Goal: Transaction & Acquisition: Purchase product/service

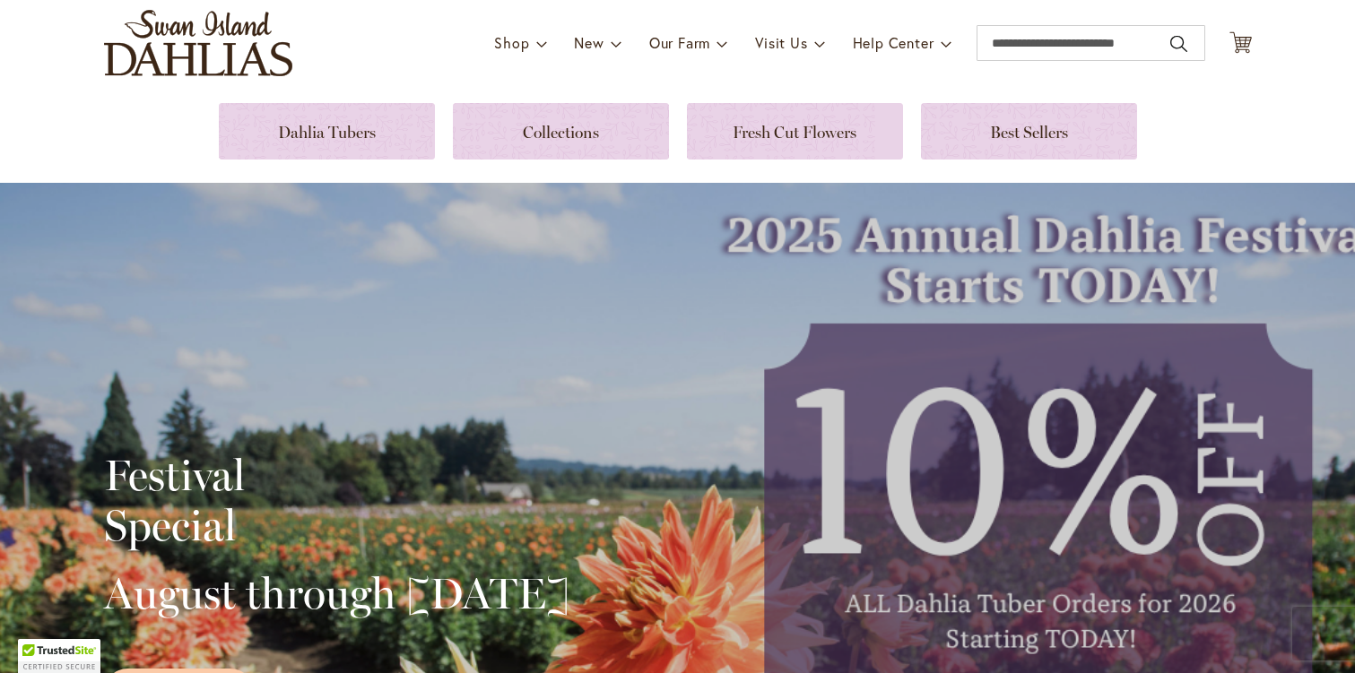
scroll to position [54, 0]
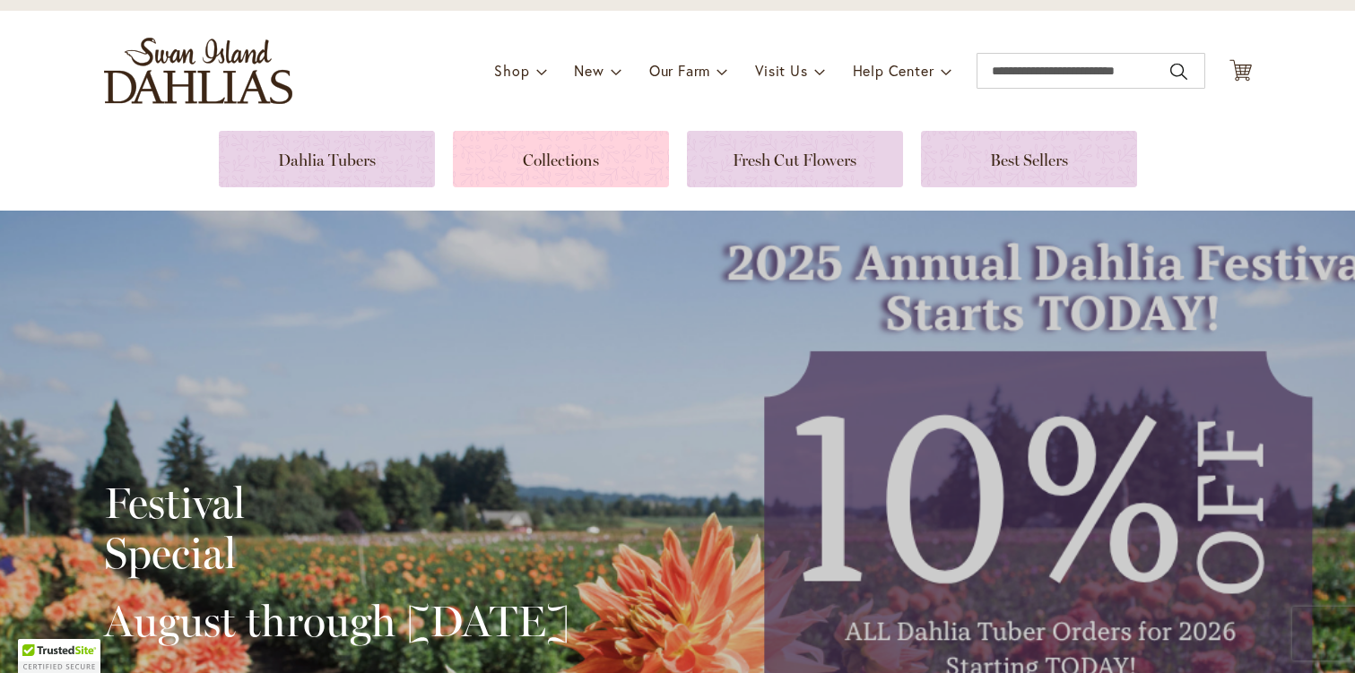
click at [561, 159] on link at bounding box center [561, 159] width 216 height 56
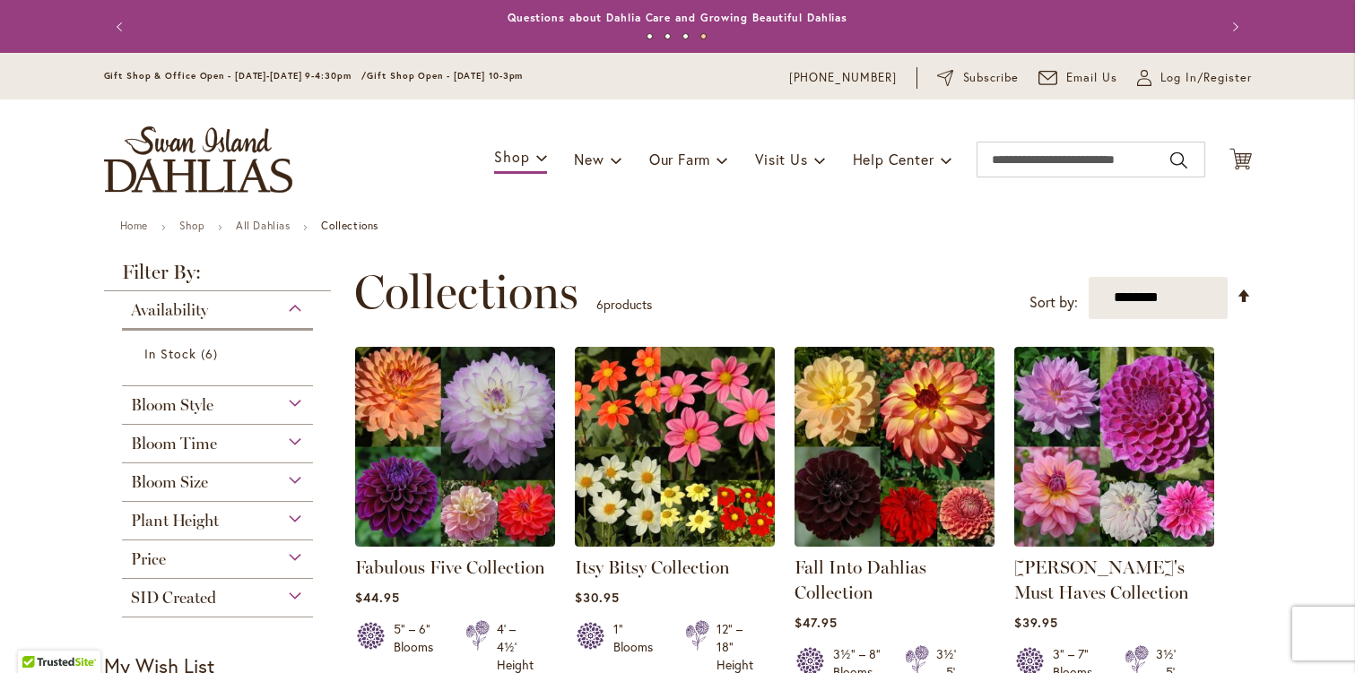
click at [297, 442] on div "Bloom Time" at bounding box center [218, 439] width 192 height 29
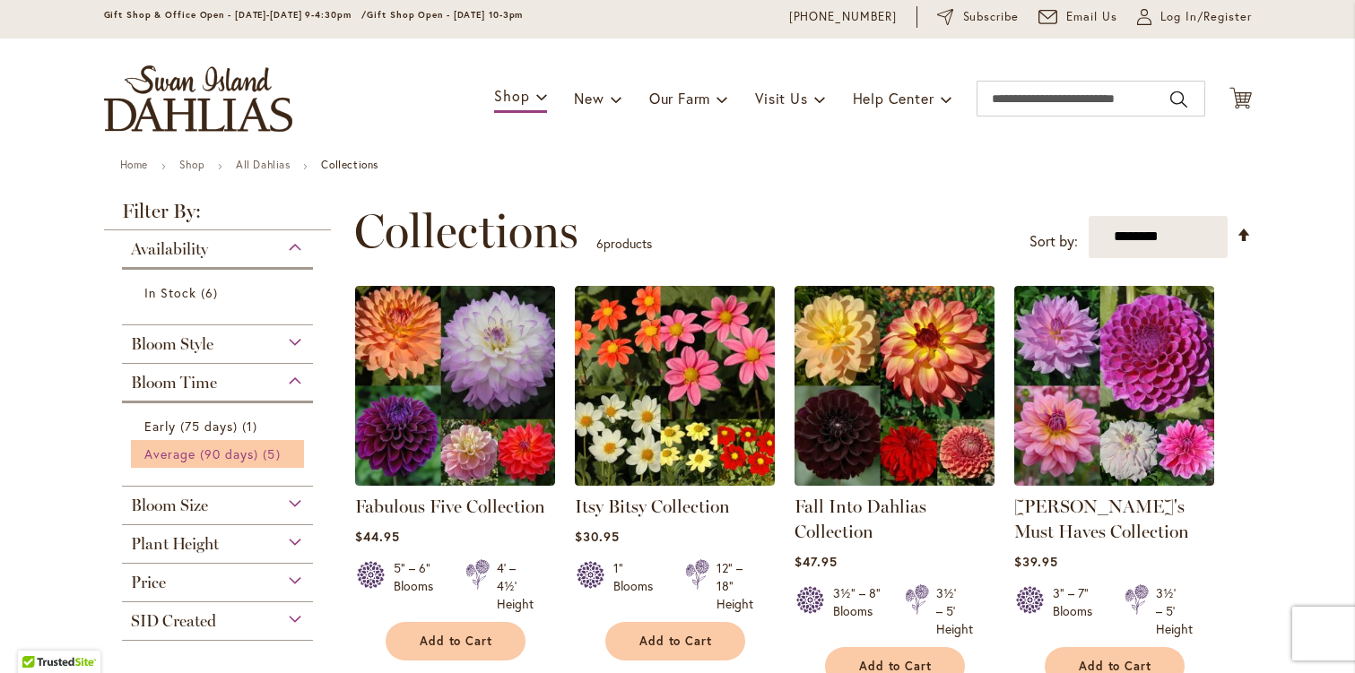
scroll to position [78, 0]
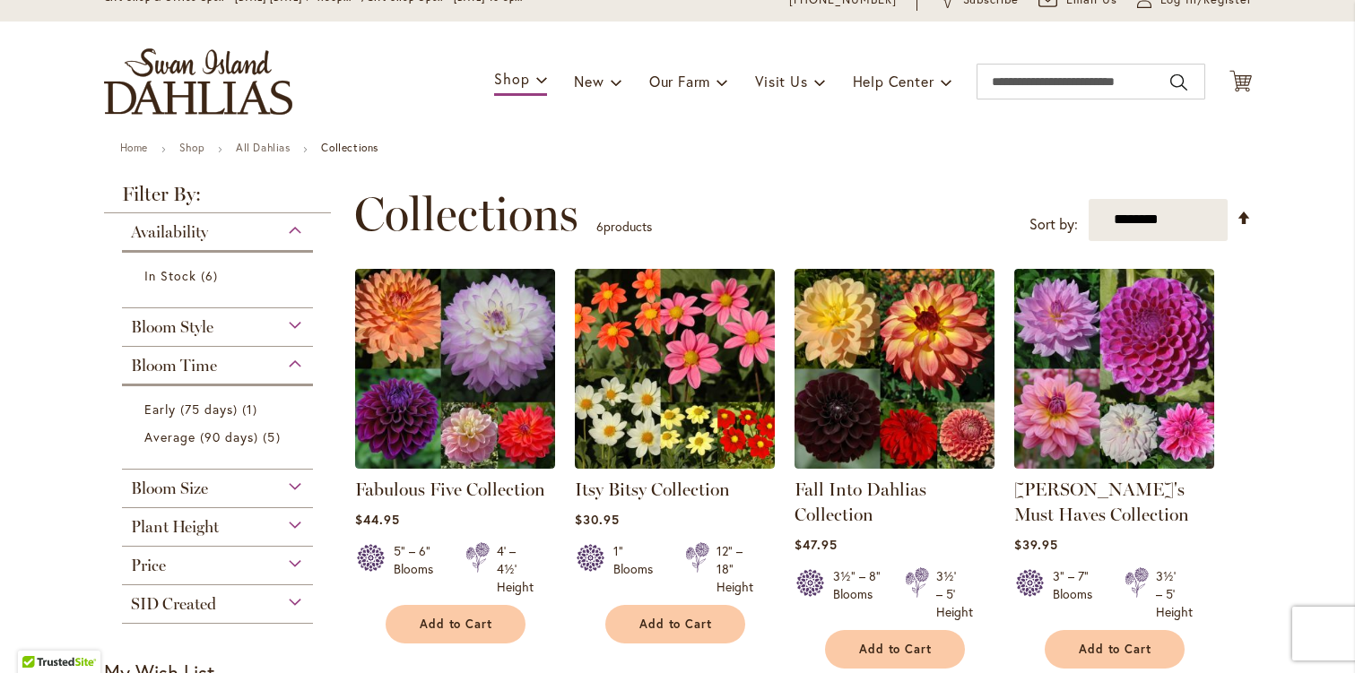
click at [291, 325] on div "Bloom Style" at bounding box center [218, 322] width 192 height 29
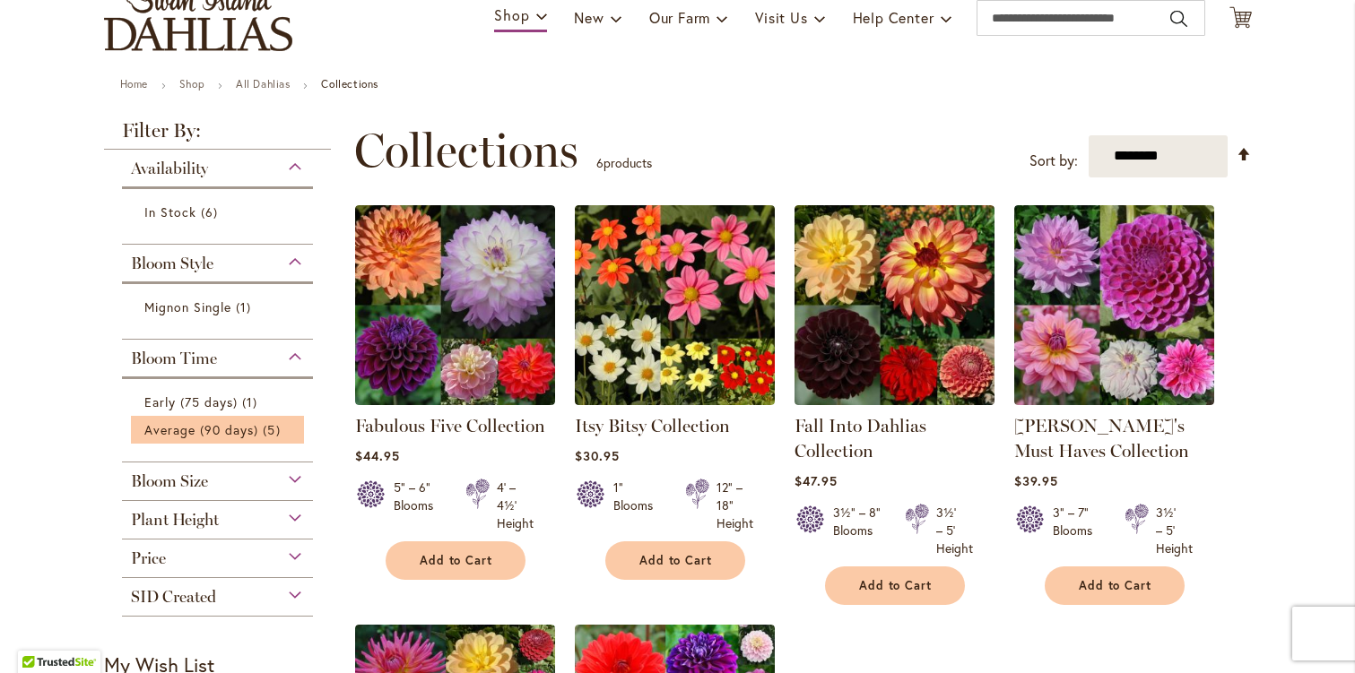
scroll to position [149, 0]
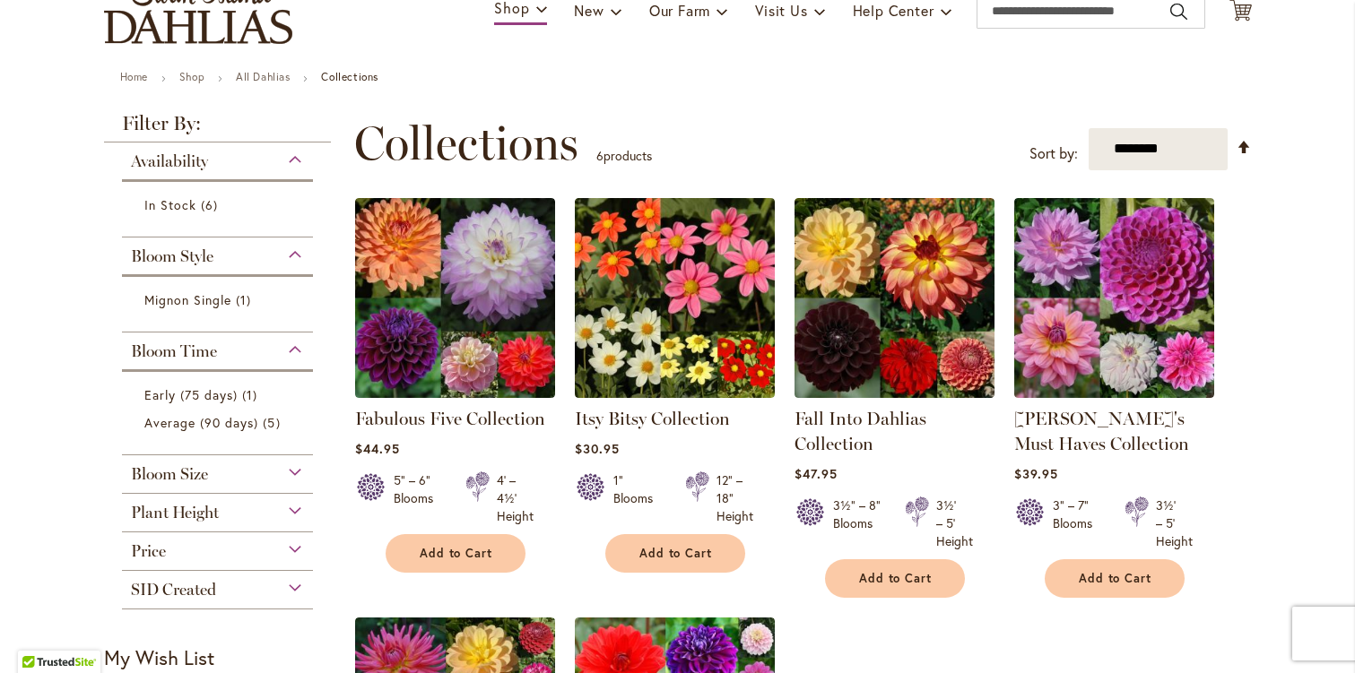
click at [290, 472] on div "Bloom Size" at bounding box center [218, 469] width 192 height 29
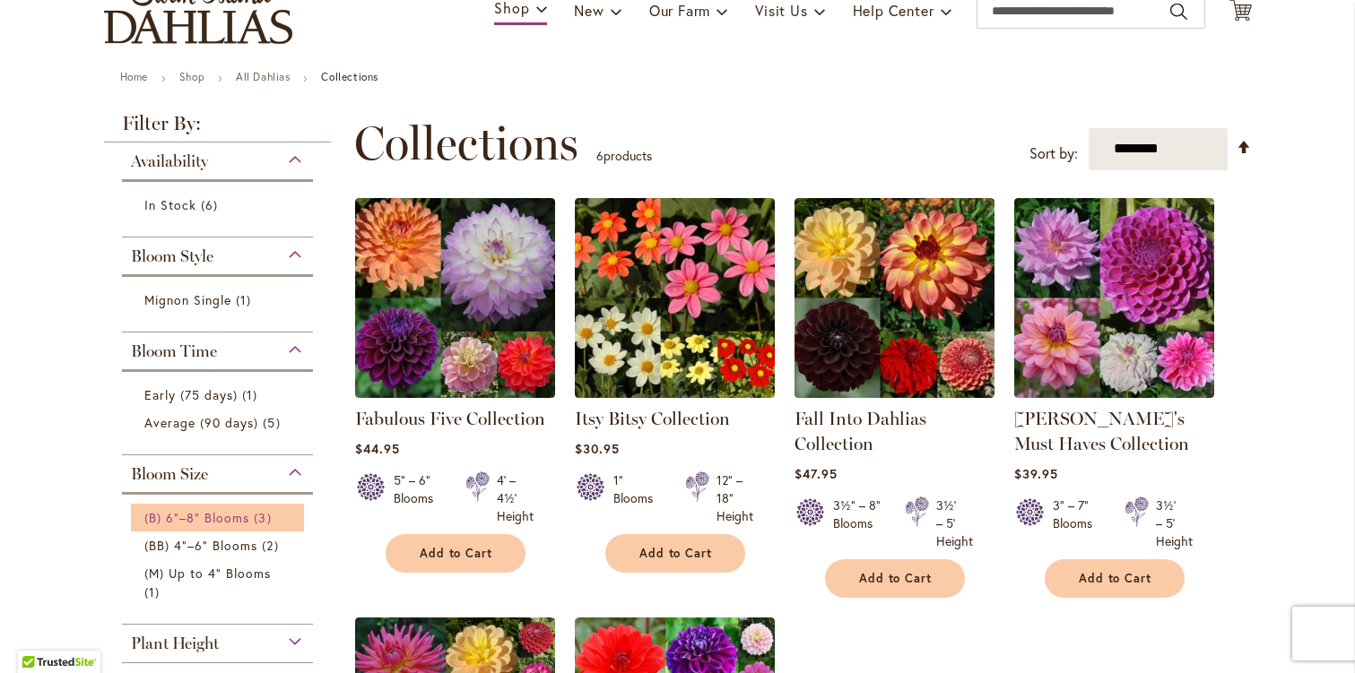
click at [238, 513] on span "(B) 6"–8" Blooms" at bounding box center [197, 517] width 106 height 17
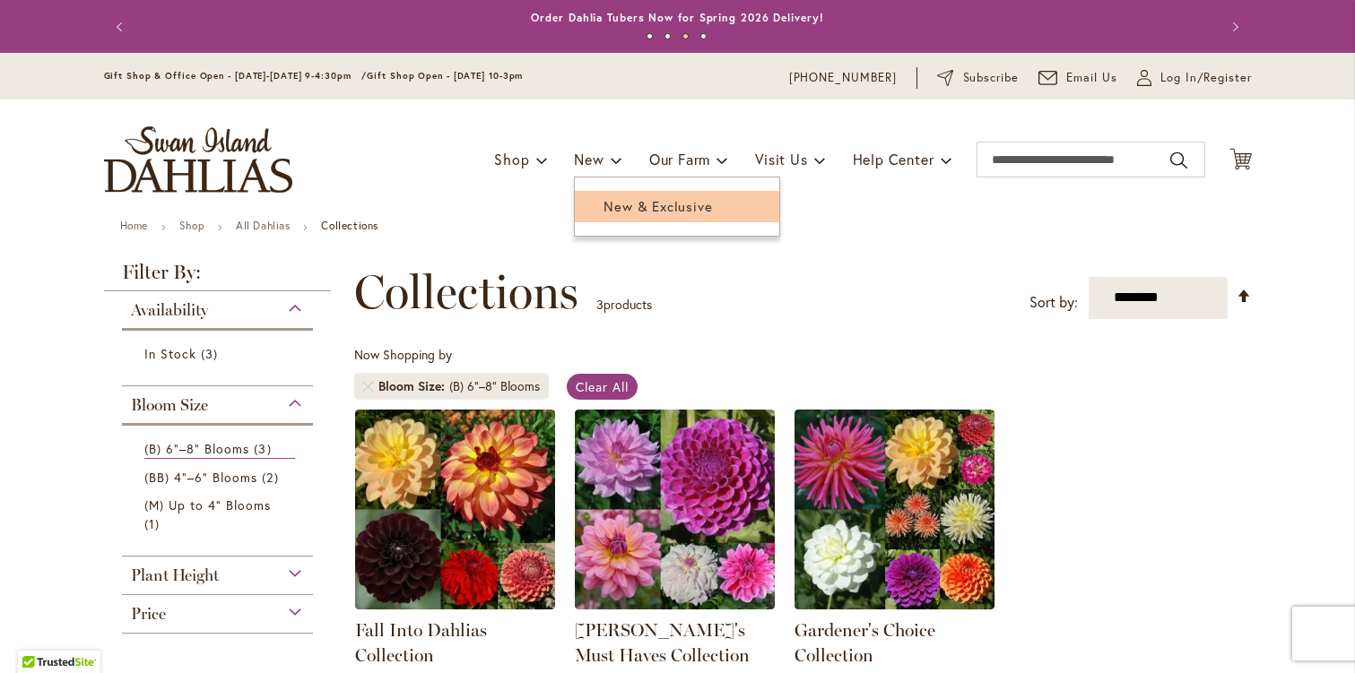
click at [628, 205] on span "New & Exclusive" at bounding box center [657, 206] width 108 height 18
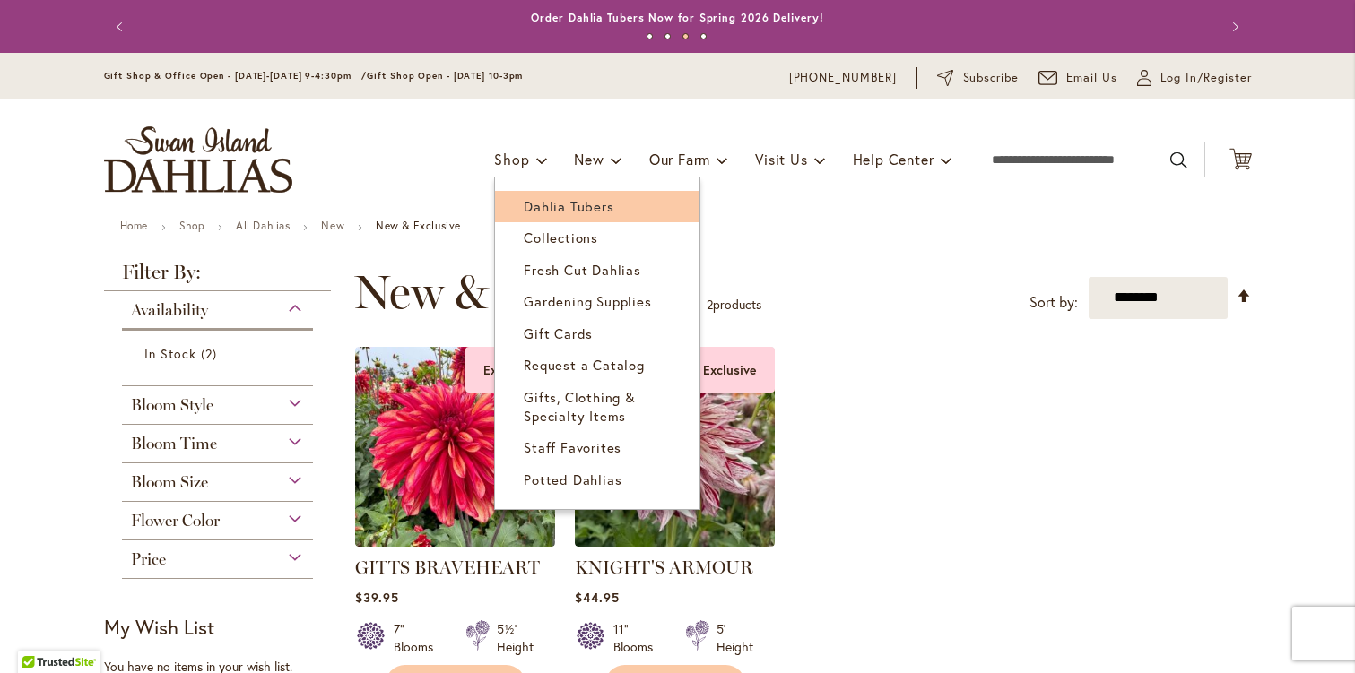
click at [553, 215] on link "Dahlia Tubers" at bounding box center [597, 206] width 204 height 31
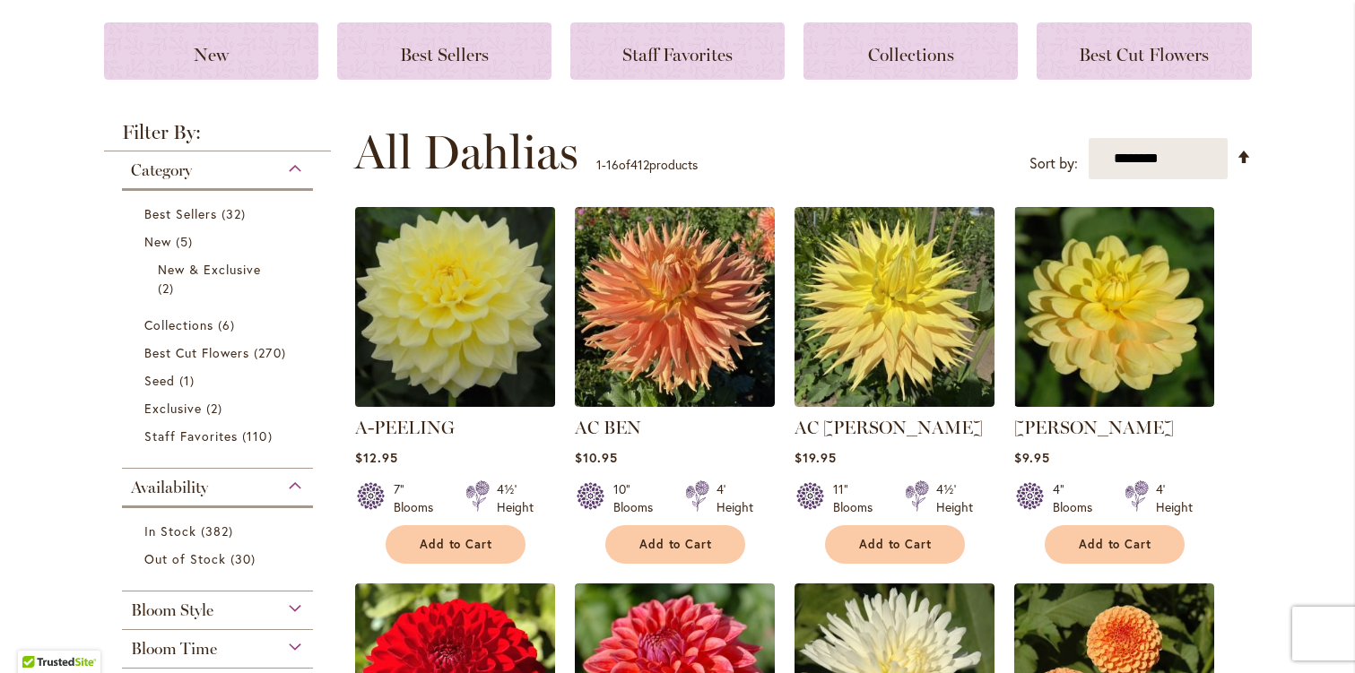
scroll to position [242, 0]
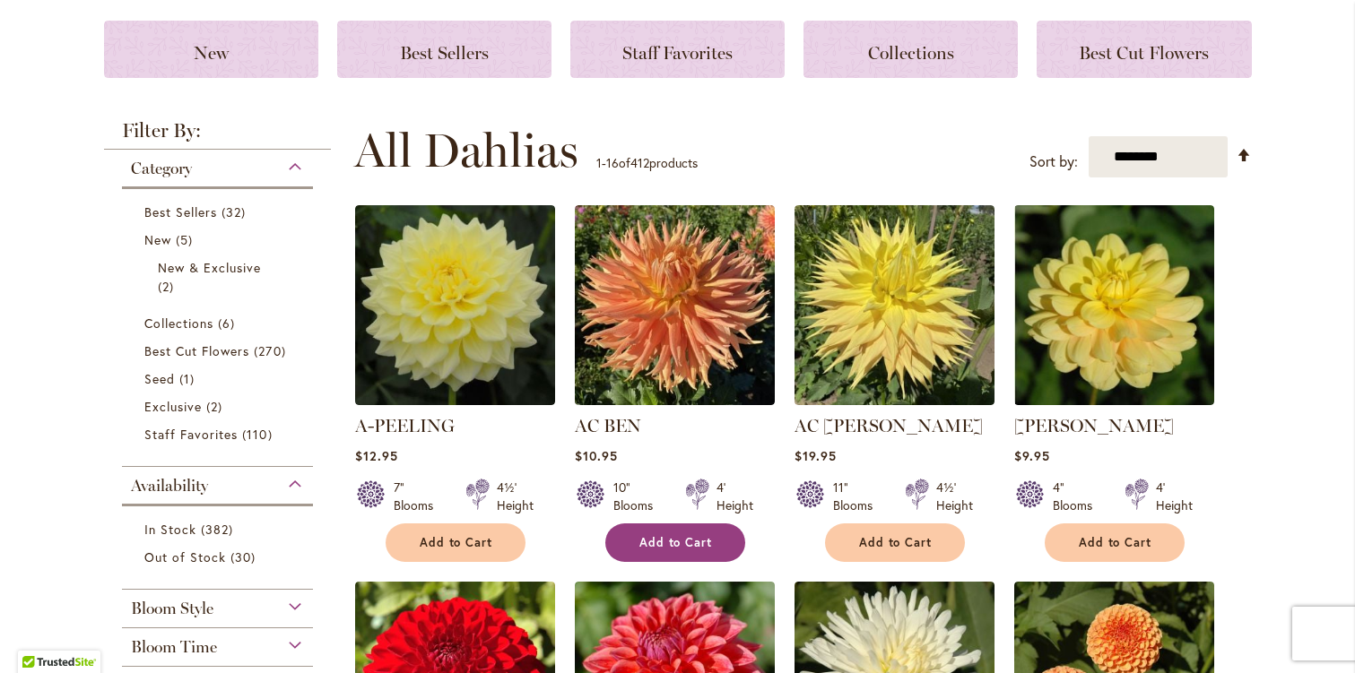
click at [700, 539] on span "Add to Cart" at bounding box center [676, 542] width 74 height 15
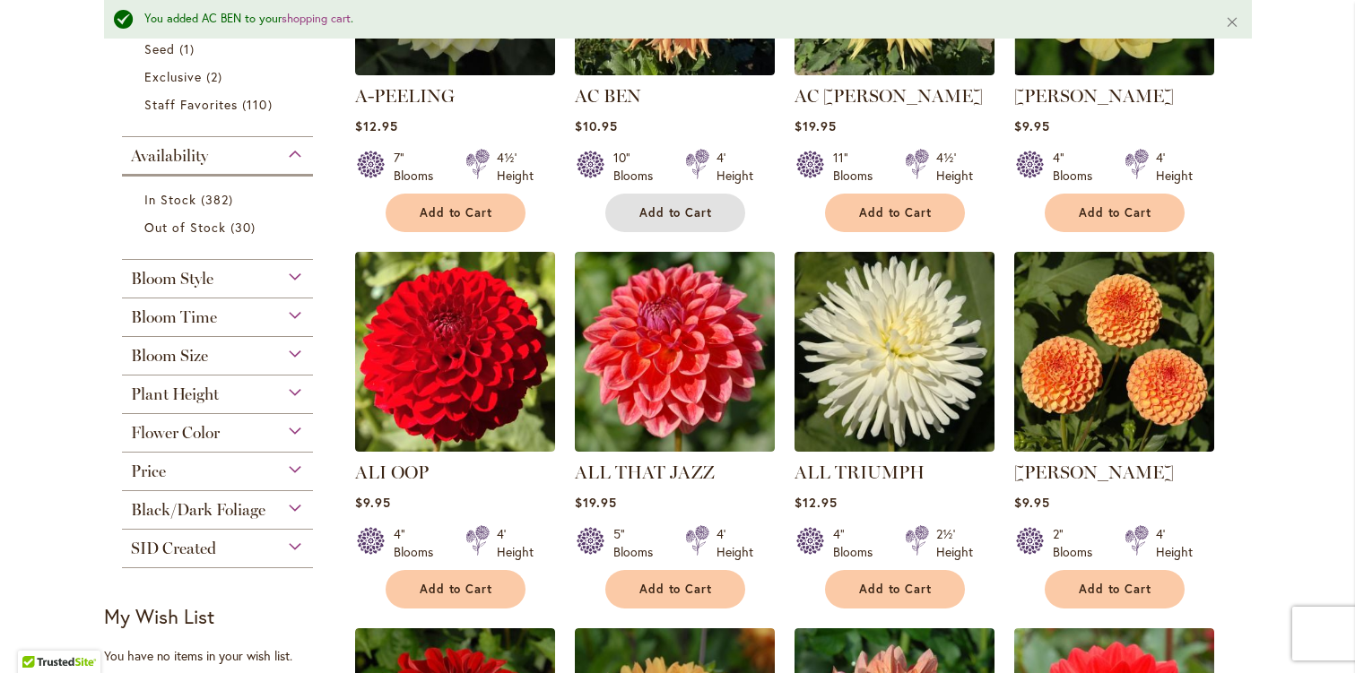
scroll to position [616, 0]
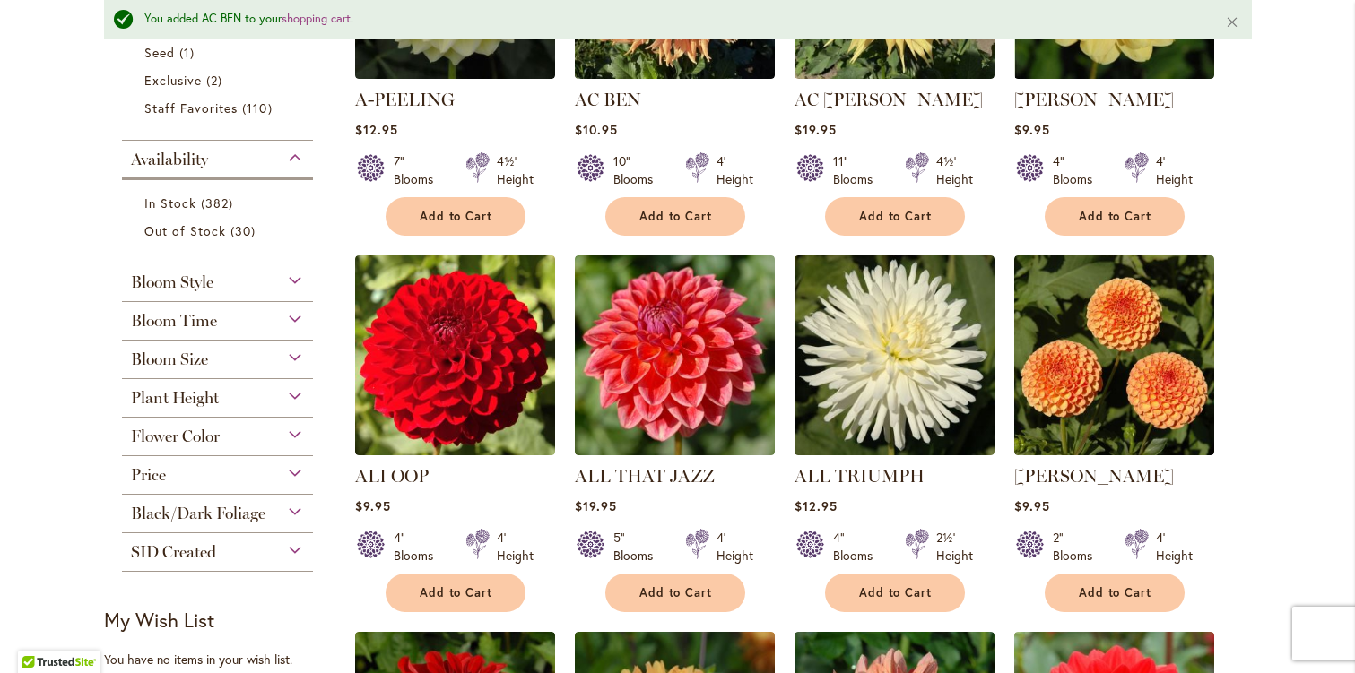
click at [298, 429] on div "Flower Color" at bounding box center [218, 432] width 192 height 29
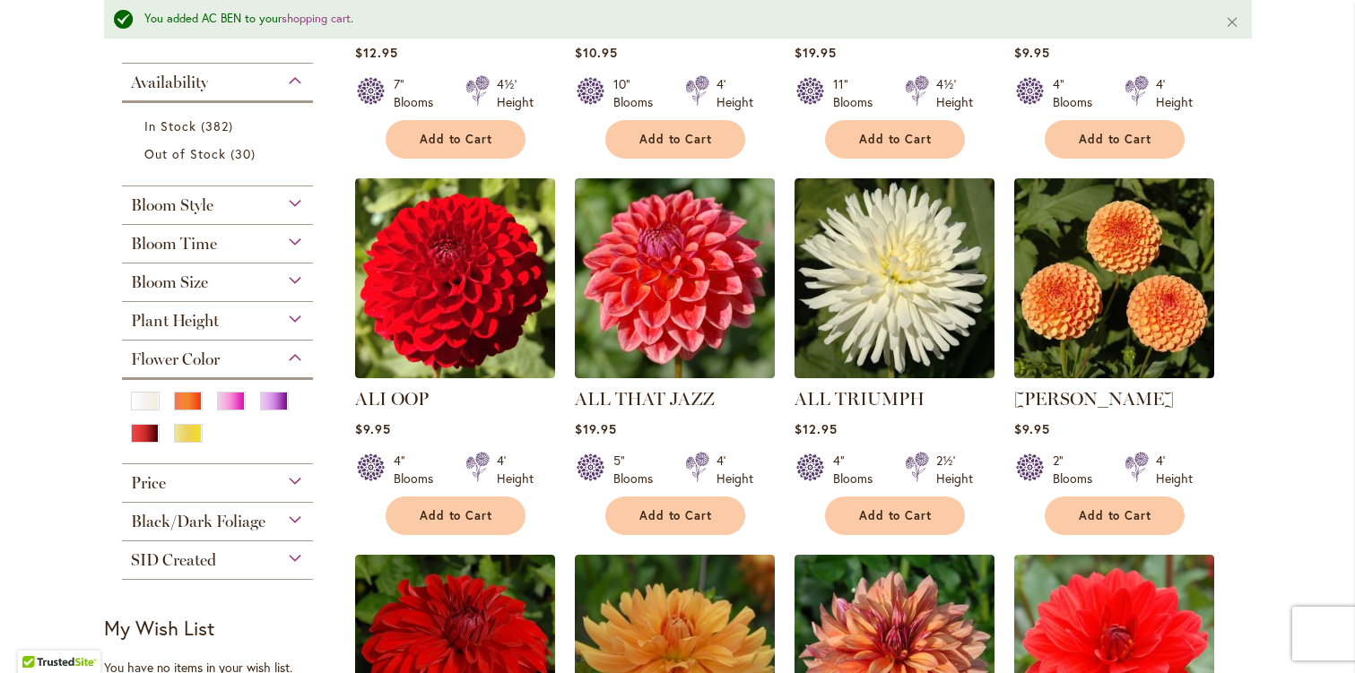
scroll to position [742, 0]
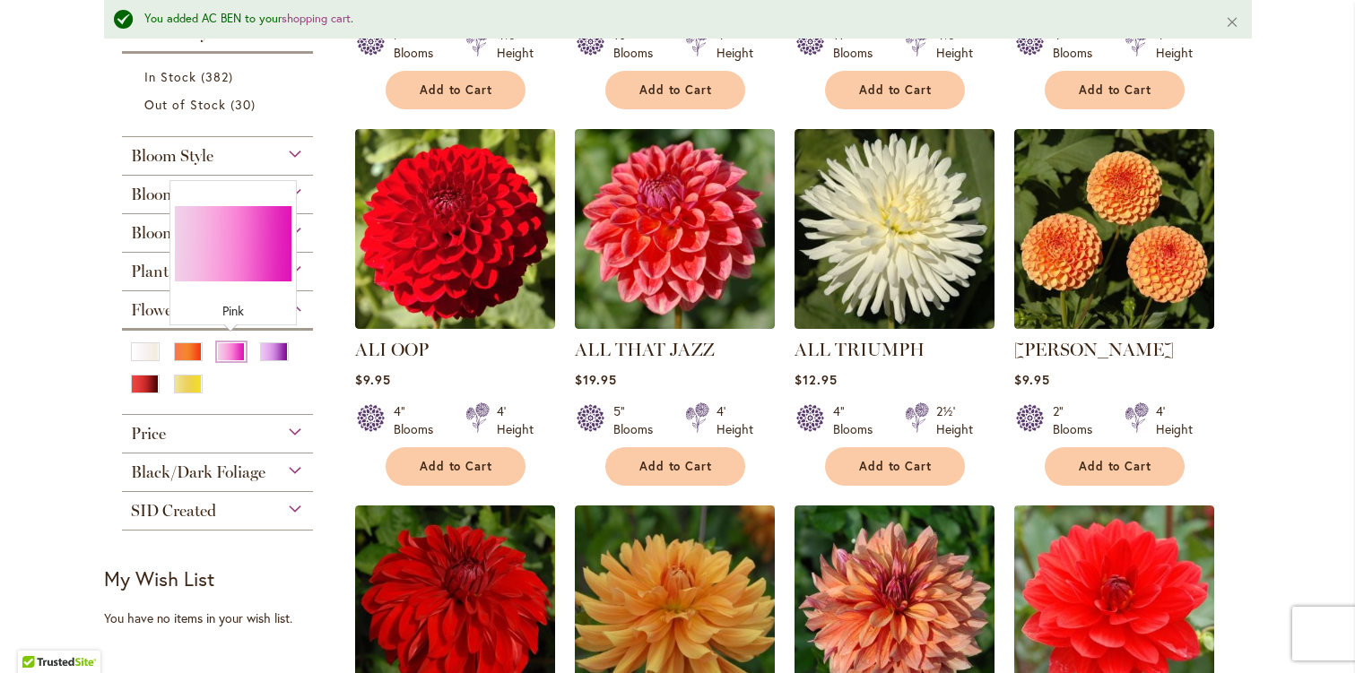
click at [230, 349] on div "Pink" at bounding box center [231, 351] width 29 height 19
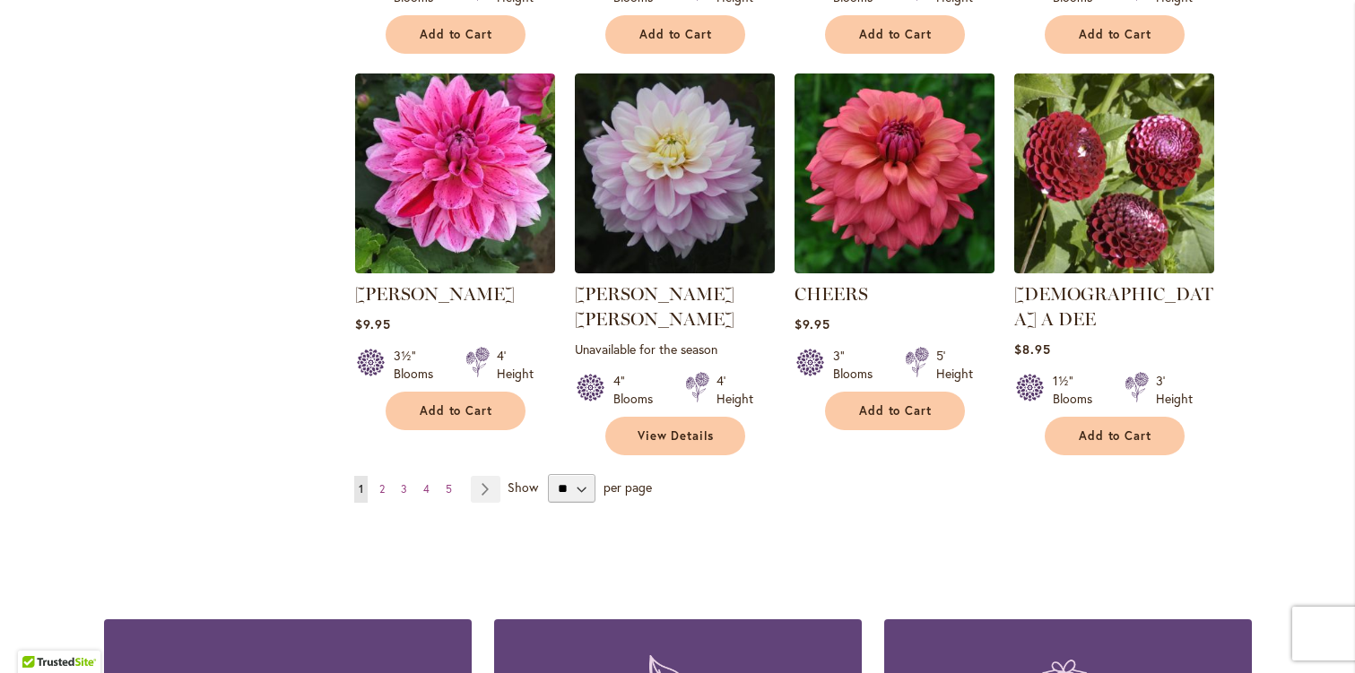
scroll to position [1486, 0]
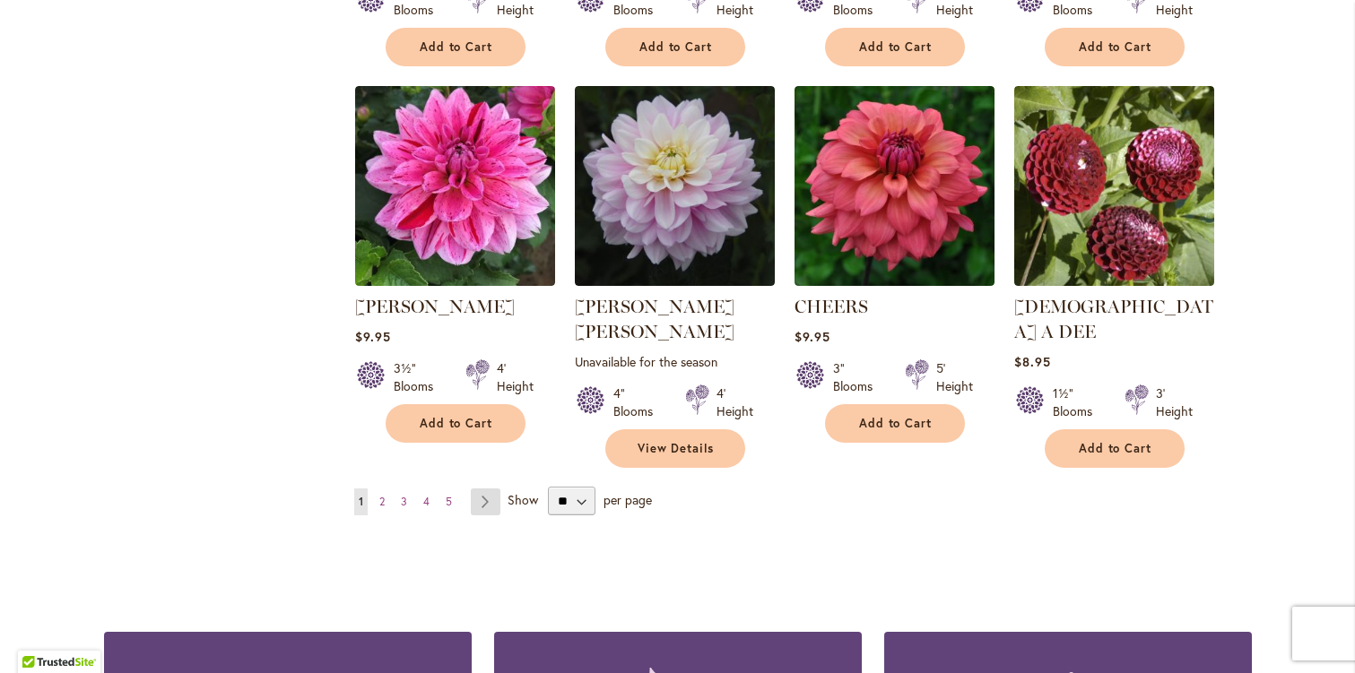
click at [491, 489] on link "Page Next" at bounding box center [486, 502] width 30 height 27
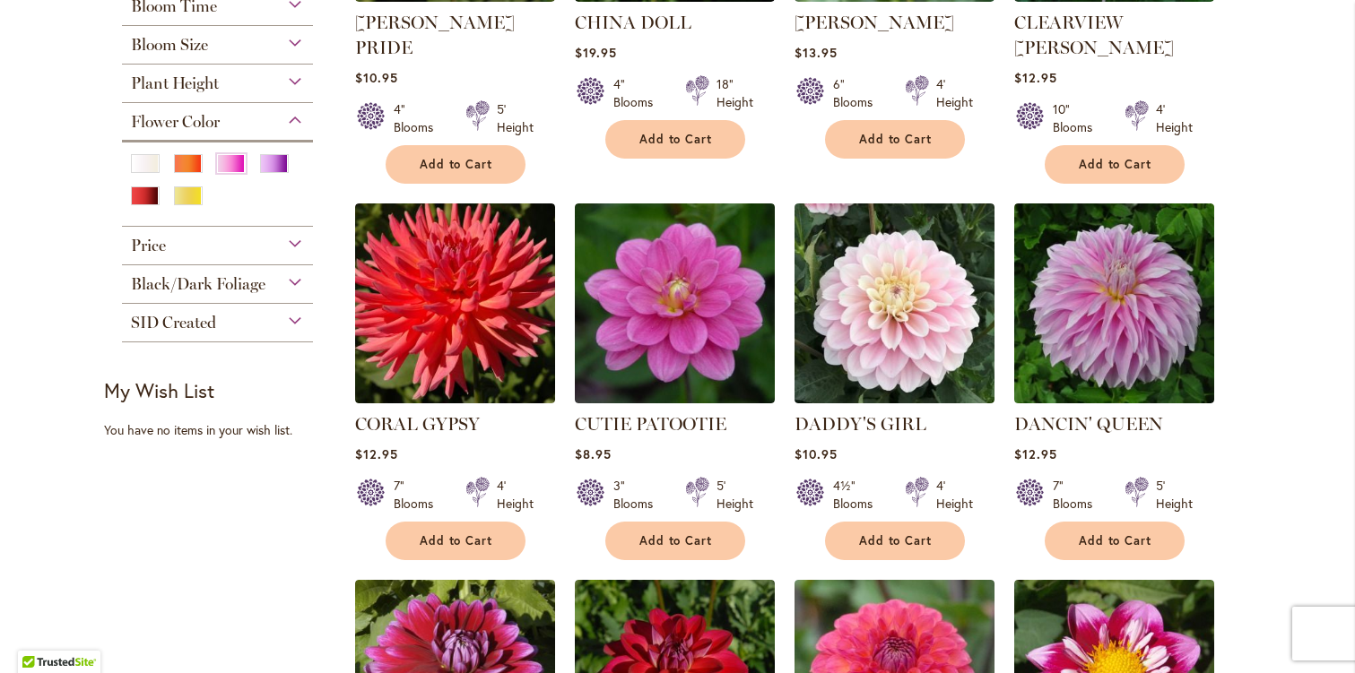
scroll to position [634, 0]
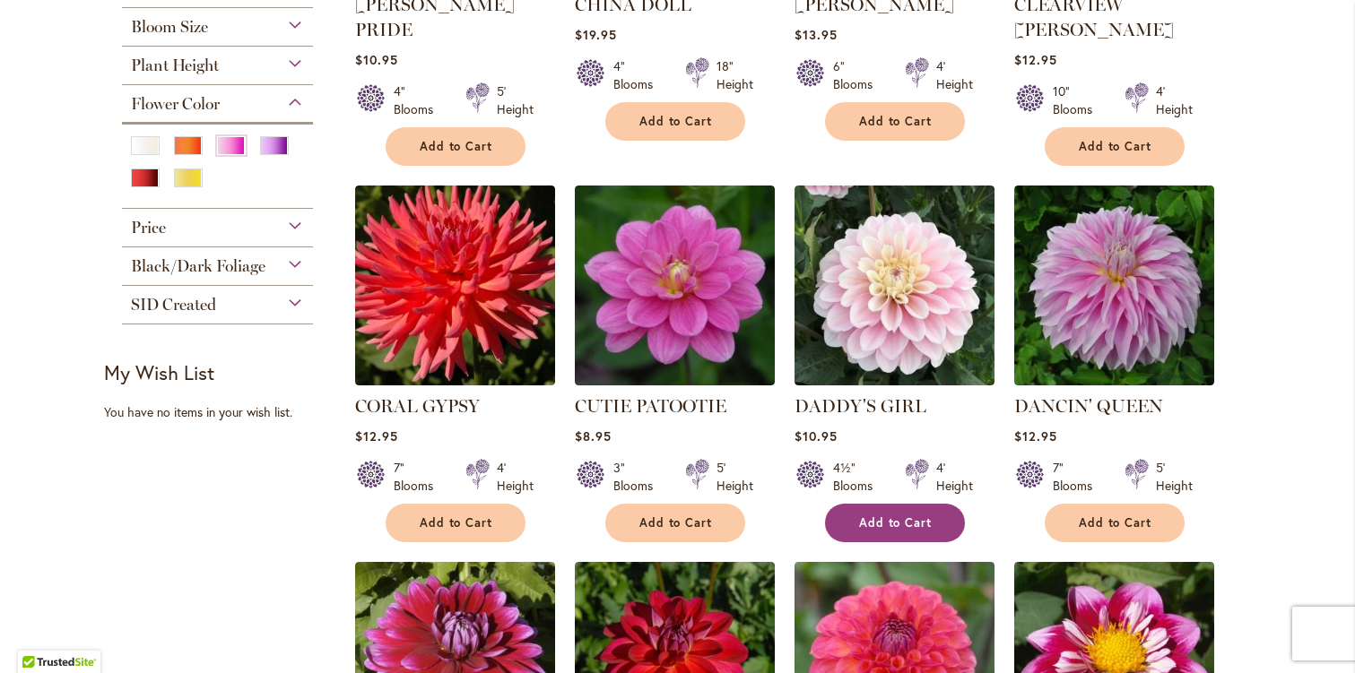
click at [911, 504] on button "Add to Cart" at bounding box center [895, 523] width 140 height 39
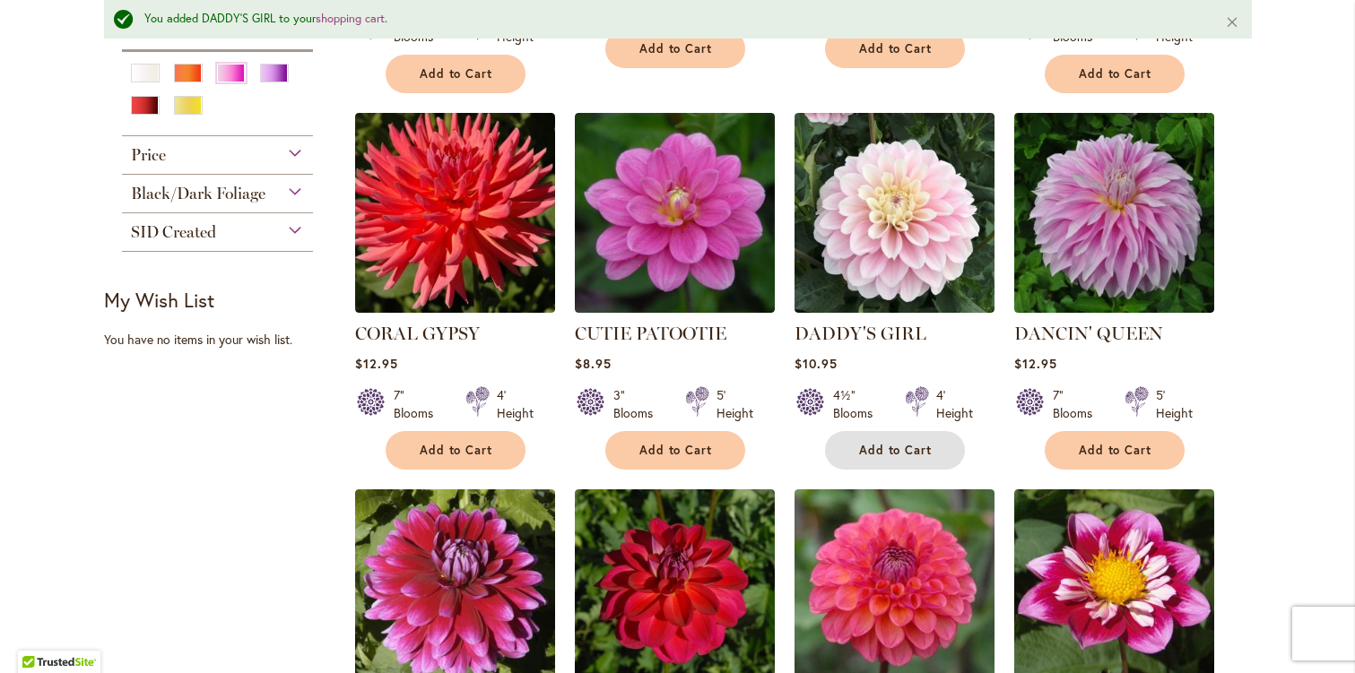
scroll to position [779, 0]
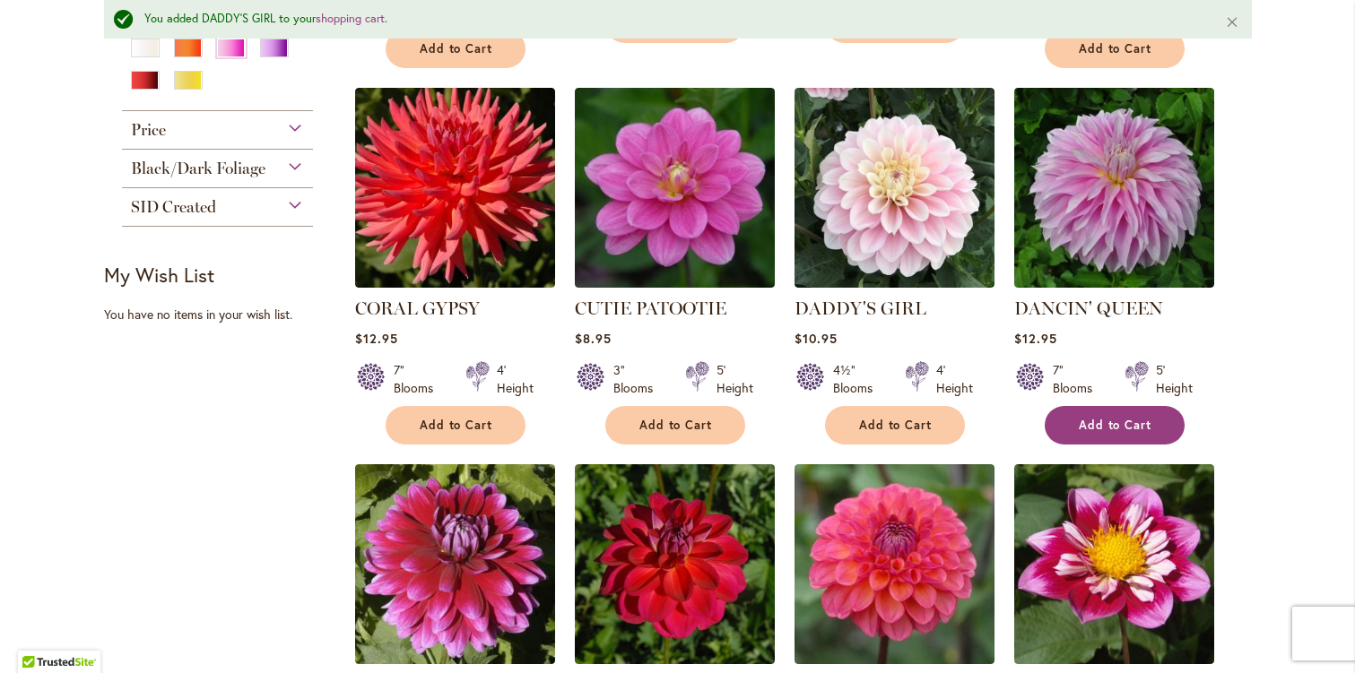
click at [1101, 406] on button "Add to Cart" at bounding box center [1114, 425] width 140 height 39
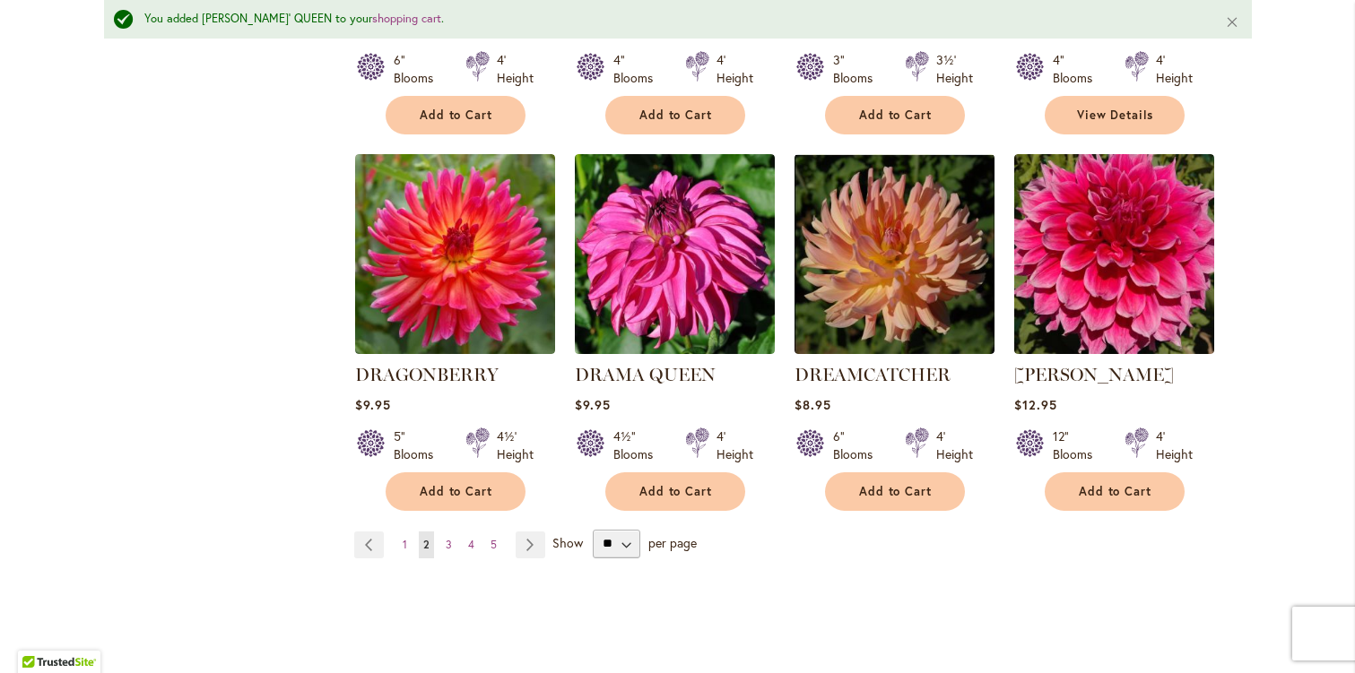
scroll to position [1470, 0]
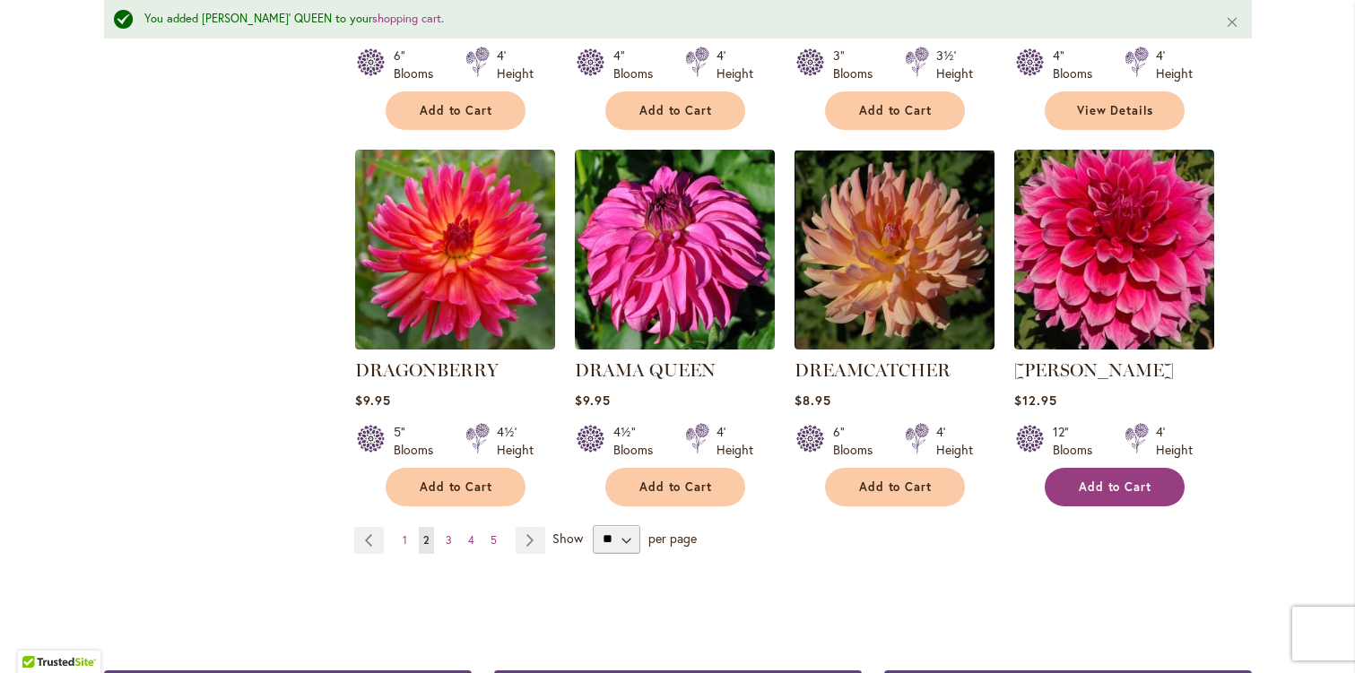
click at [1101, 480] on span "Add to Cart" at bounding box center [1115, 487] width 74 height 15
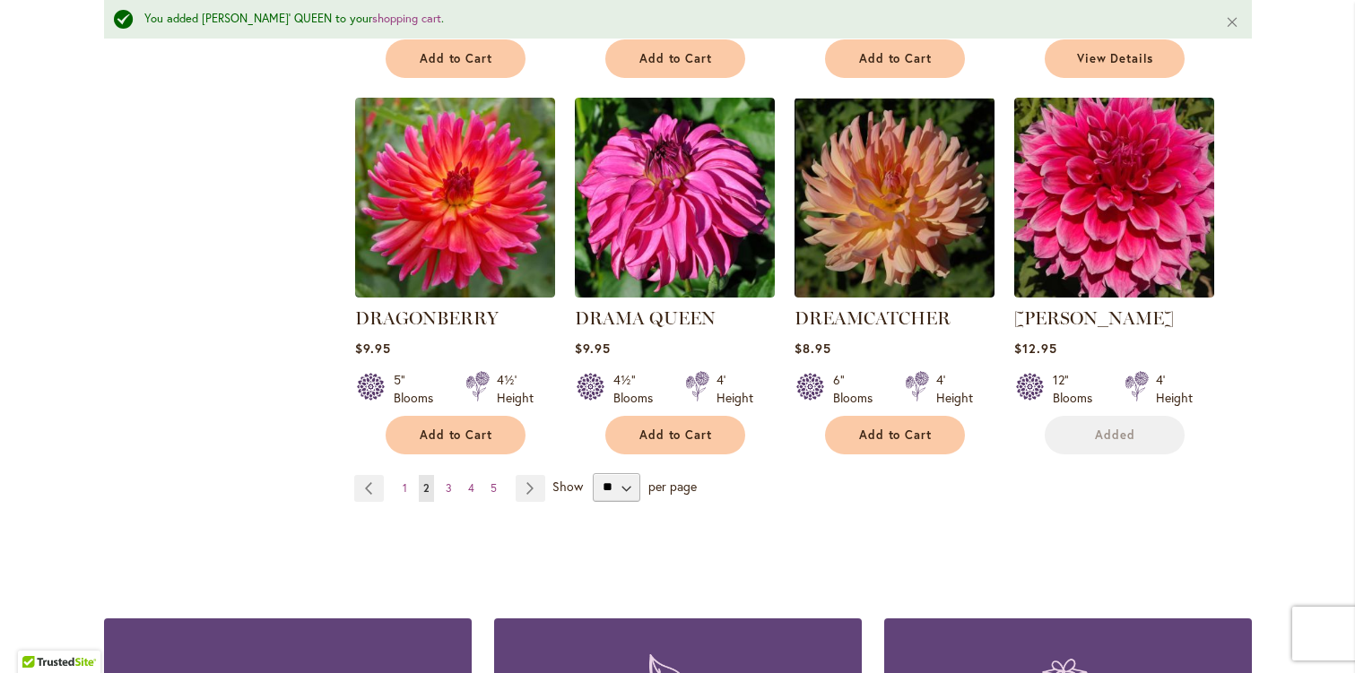
scroll to position [1516, 0]
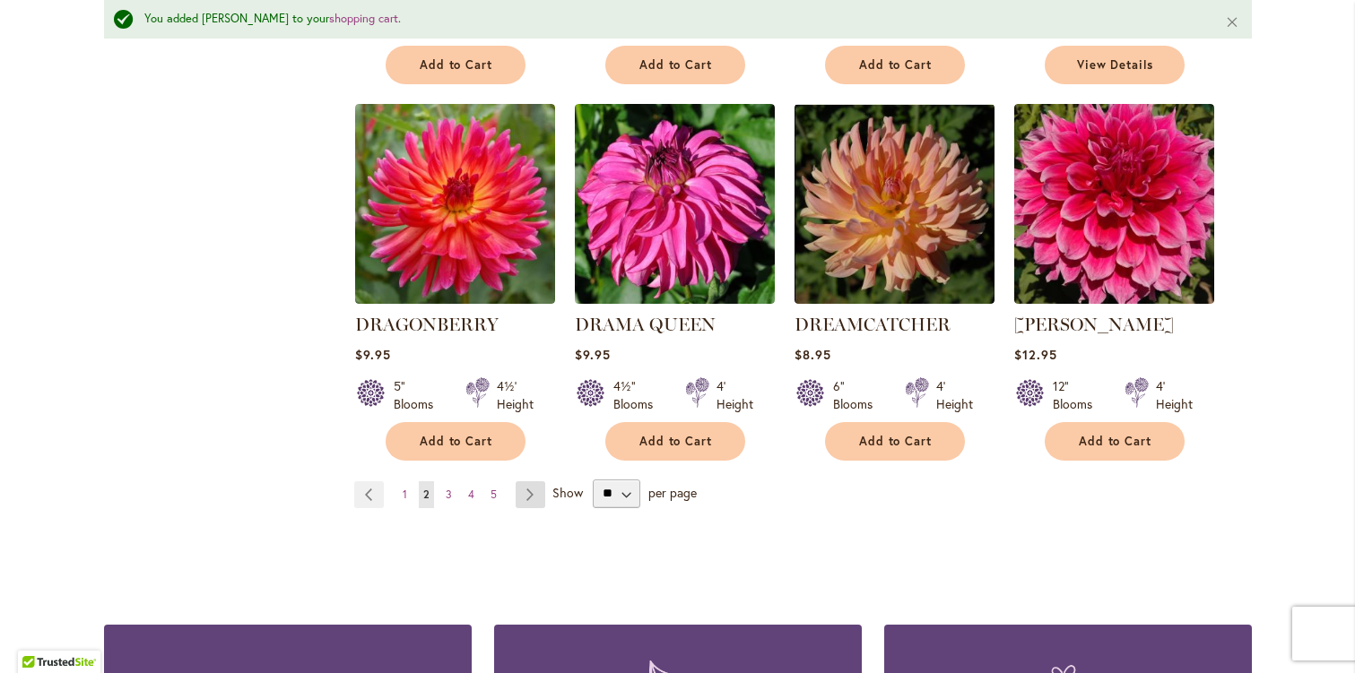
click at [532, 481] on link "Page Next" at bounding box center [530, 494] width 30 height 27
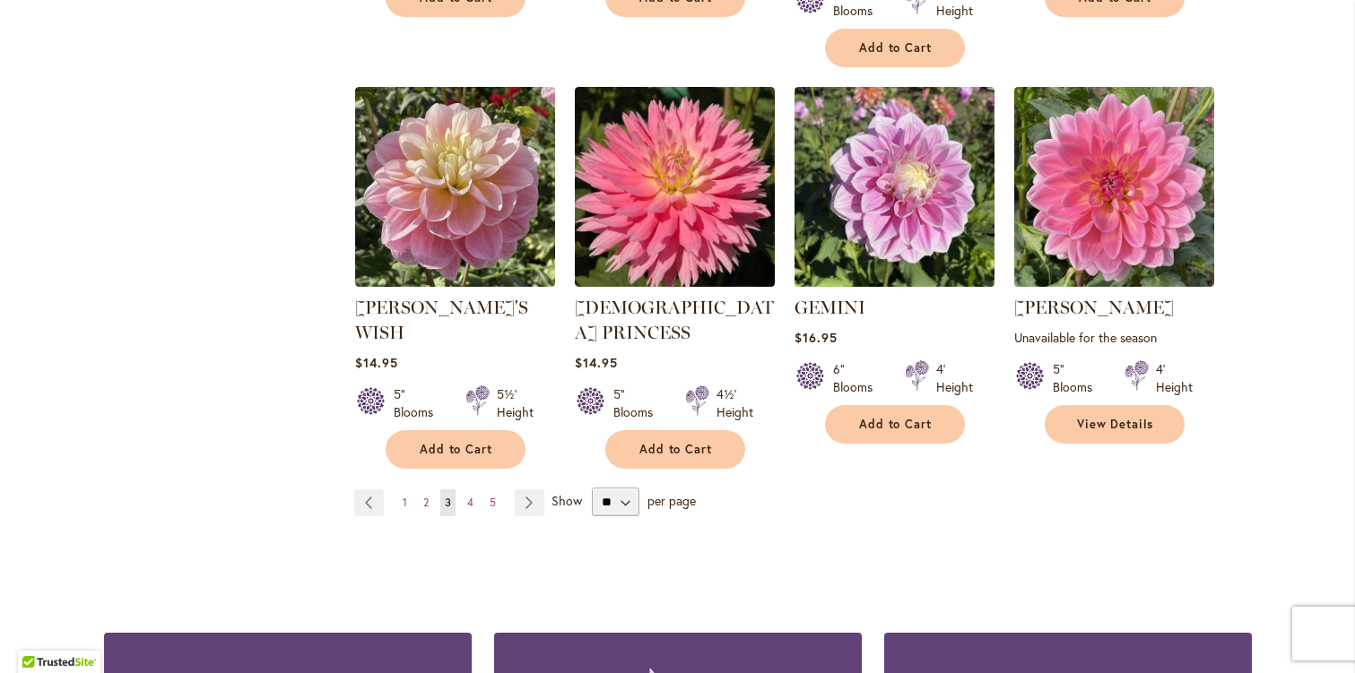
scroll to position [1510, 0]
click at [527, 490] on link "Page Next" at bounding box center [530, 503] width 30 height 27
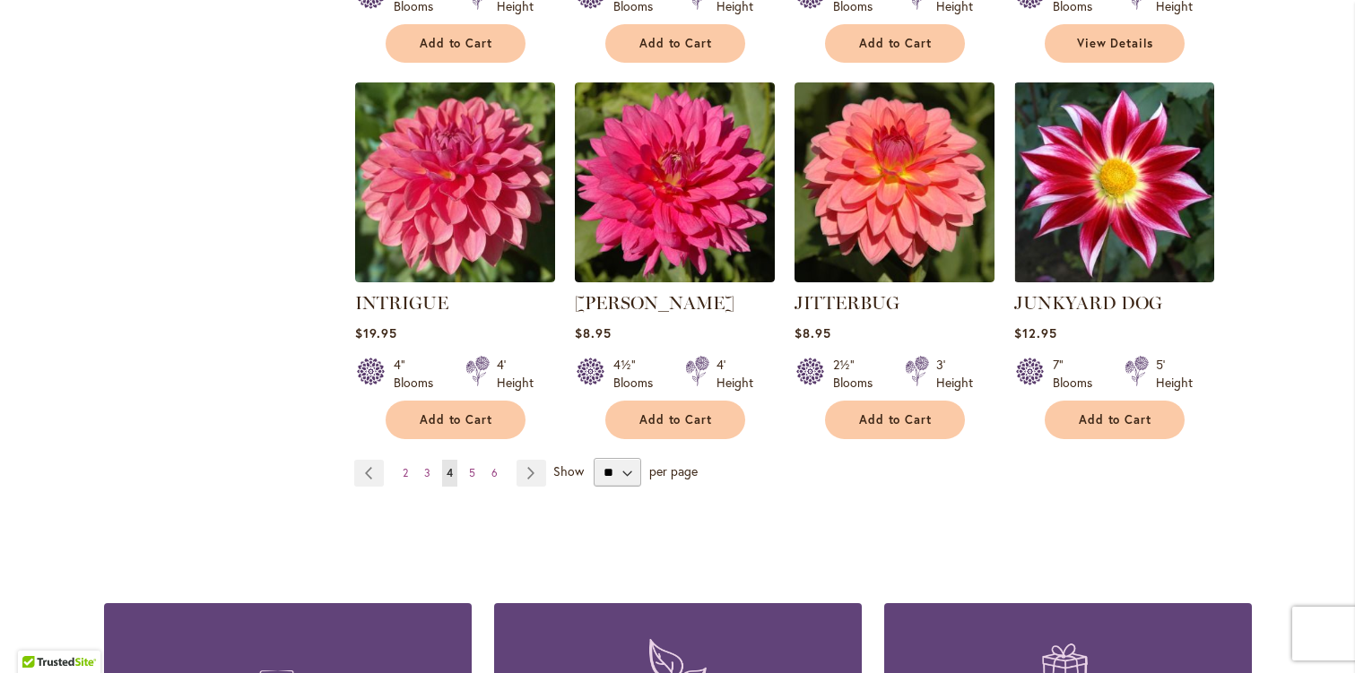
scroll to position [1439, 0]
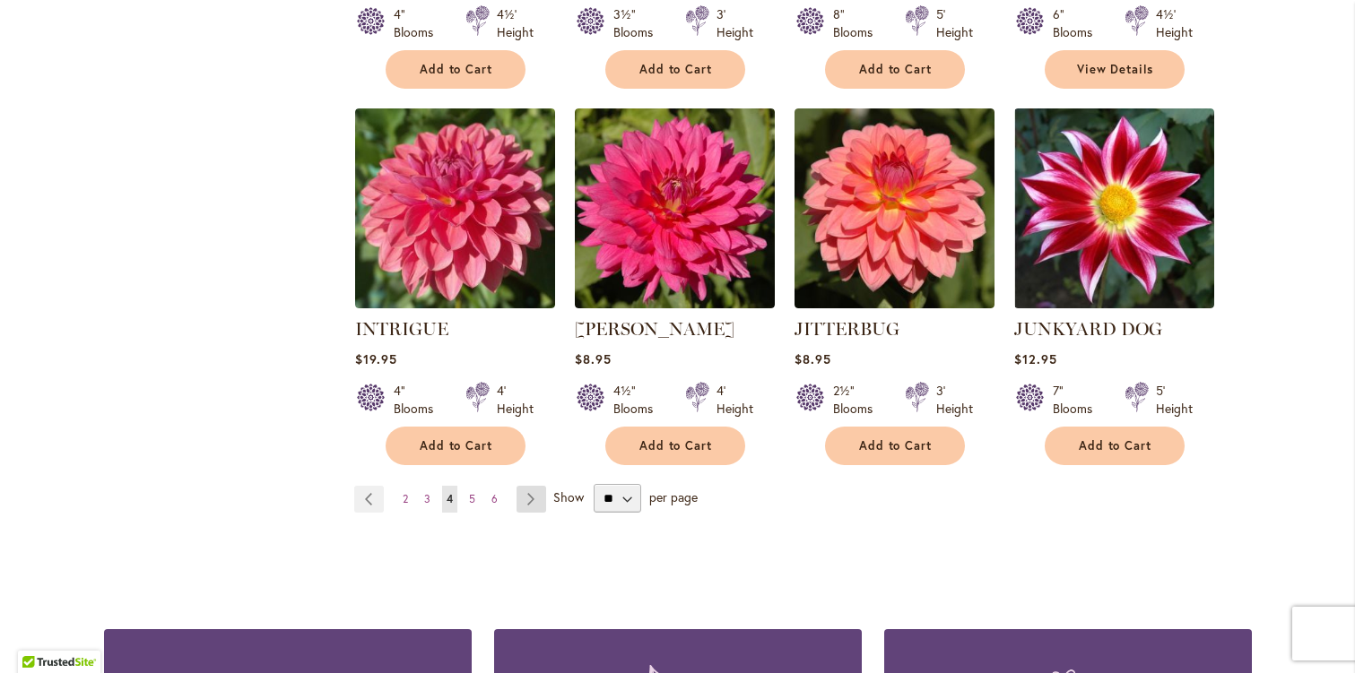
click at [541, 489] on link "Page Next" at bounding box center [531, 499] width 30 height 27
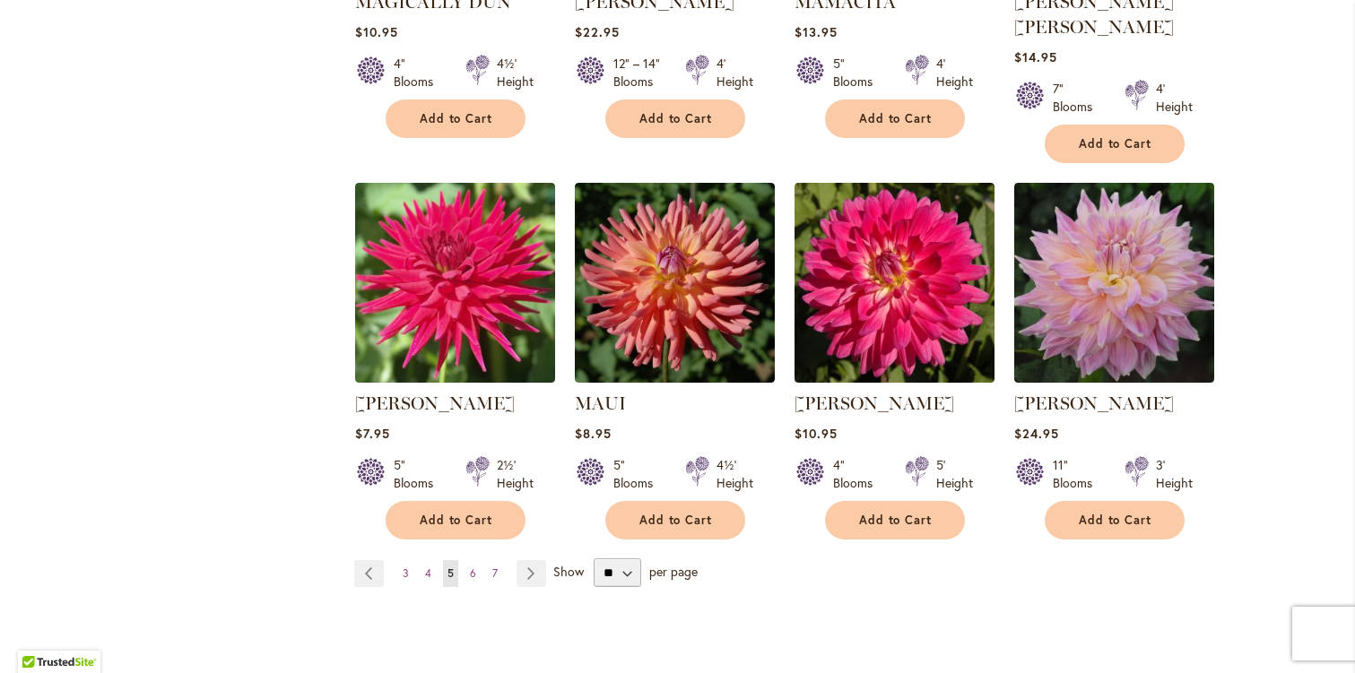
scroll to position [1398, 0]
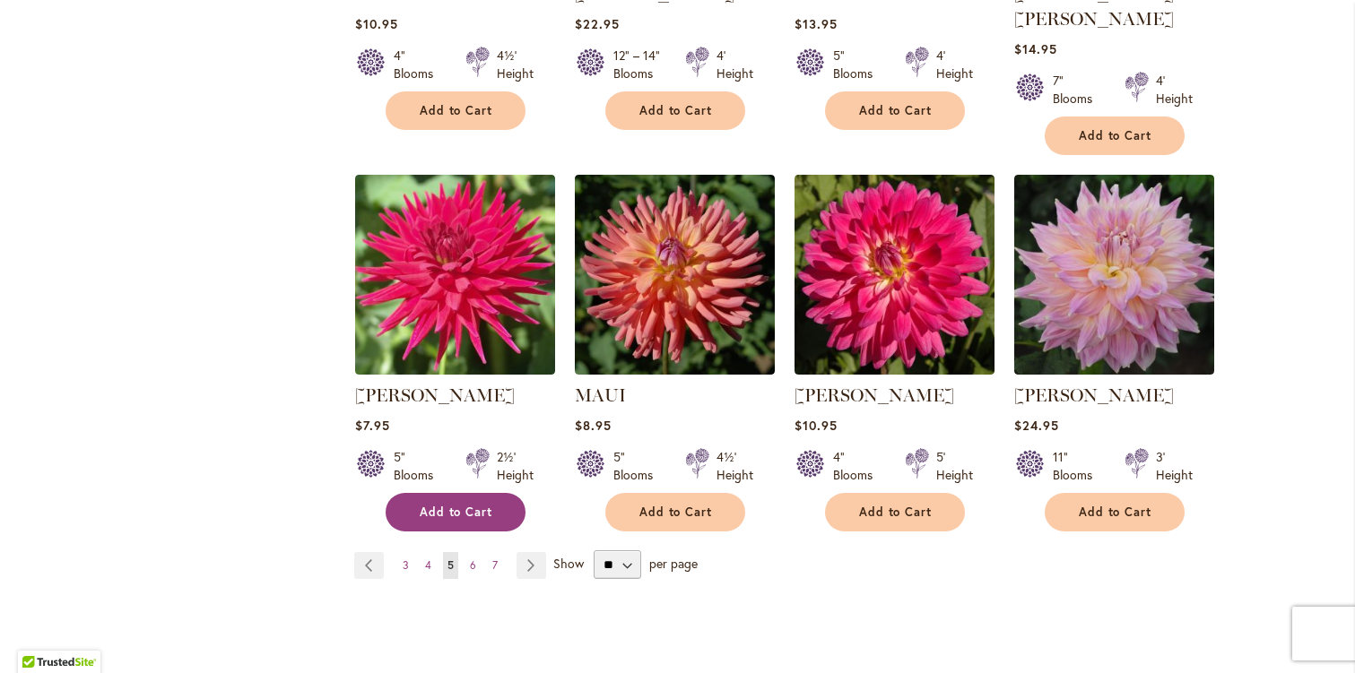
click at [462, 505] on span "Add to Cart" at bounding box center [457, 512] width 74 height 15
click at [431, 385] on link "[PERSON_NAME]" at bounding box center [435, 396] width 160 height 22
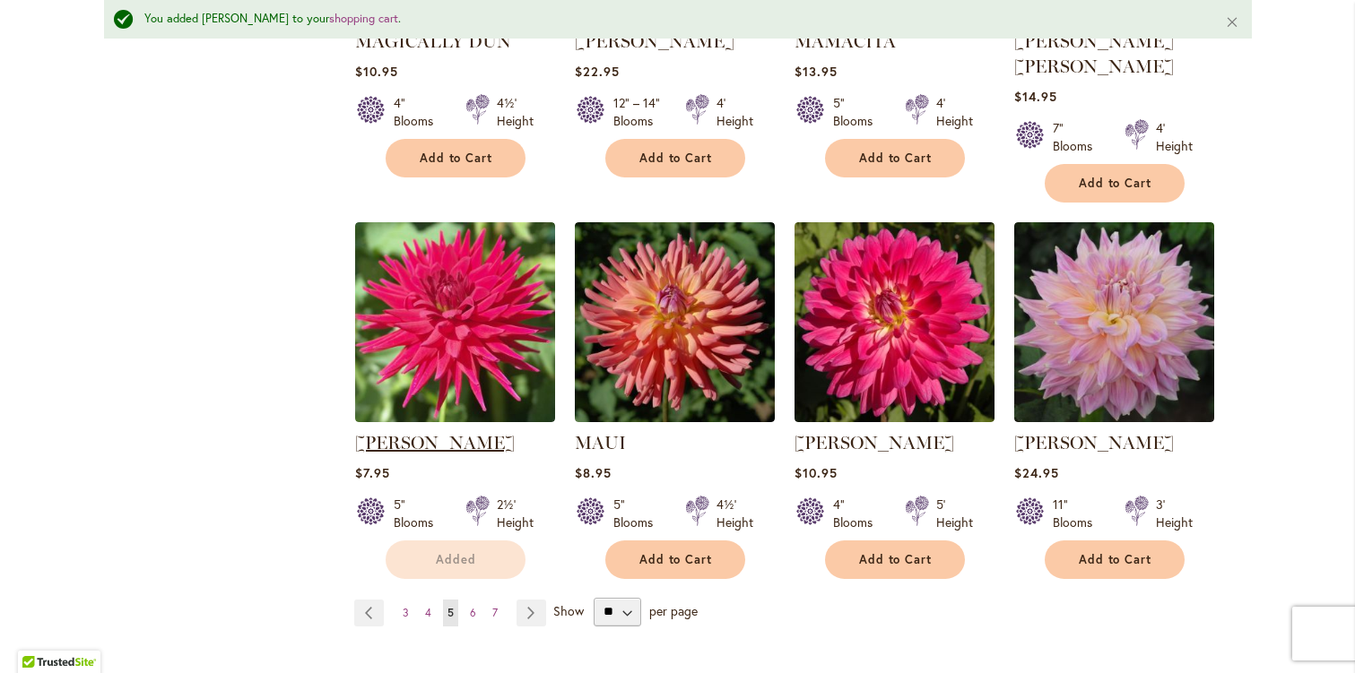
scroll to position [1444, 0]
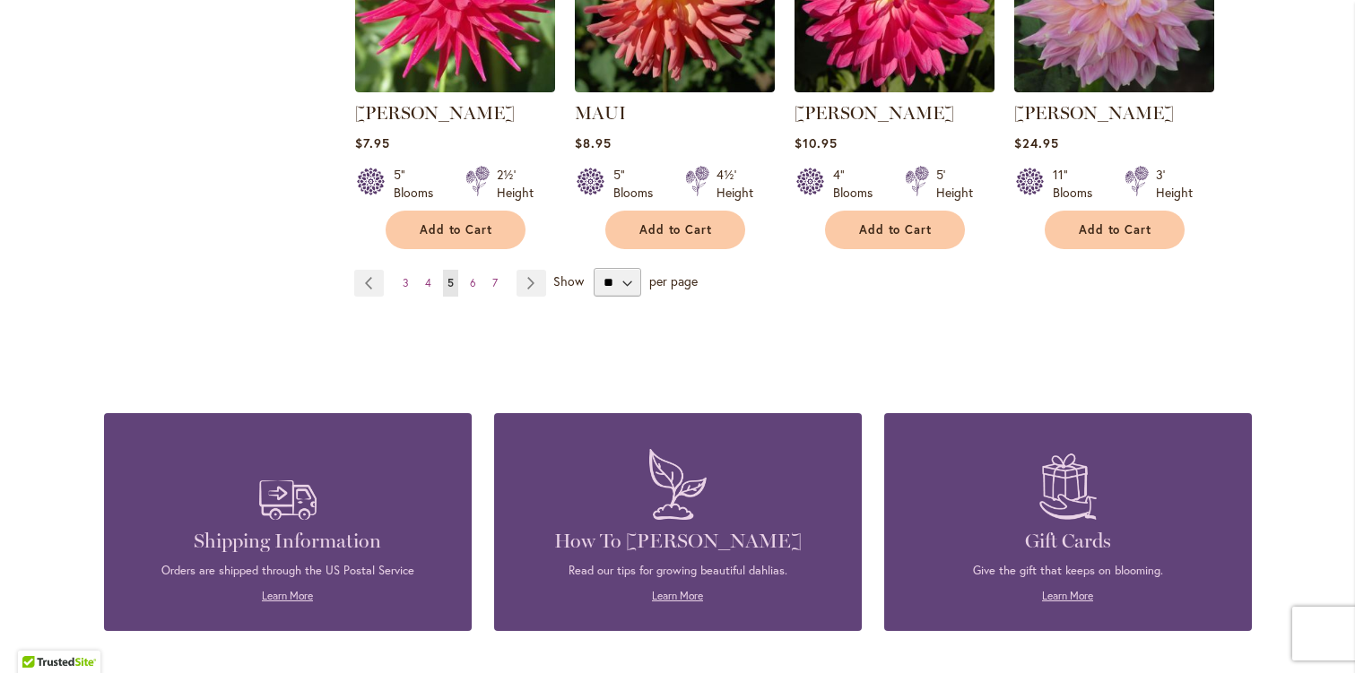
scroll to position [1685, 0]
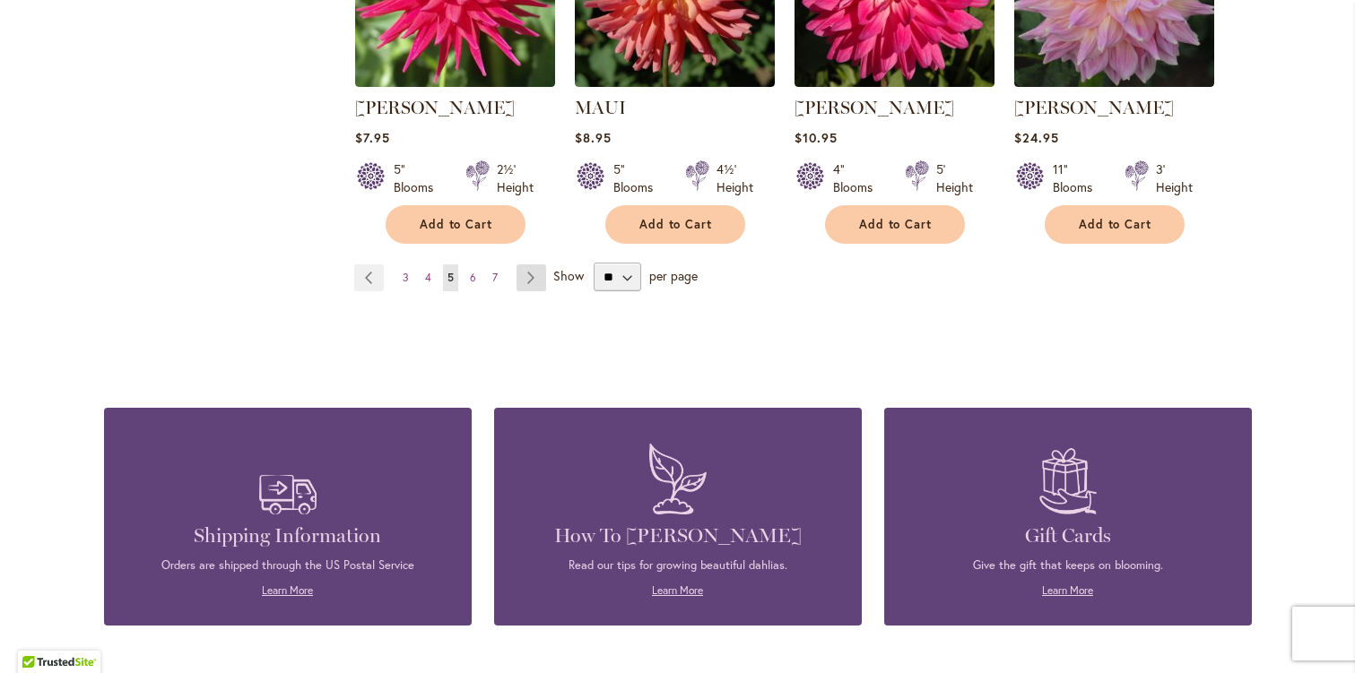
click at [532, 264] on link "Page Next" at bounding box center [531, 277] width 30 height 27
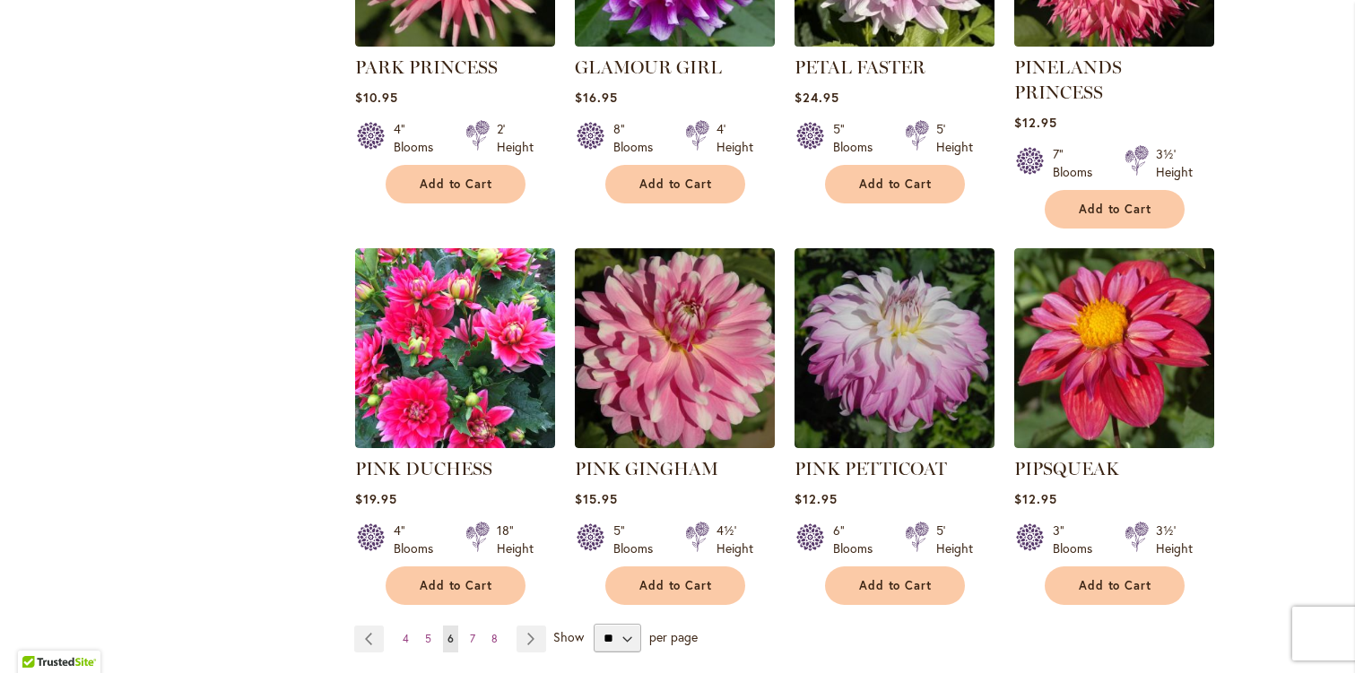
scroll to position [1377, 0]
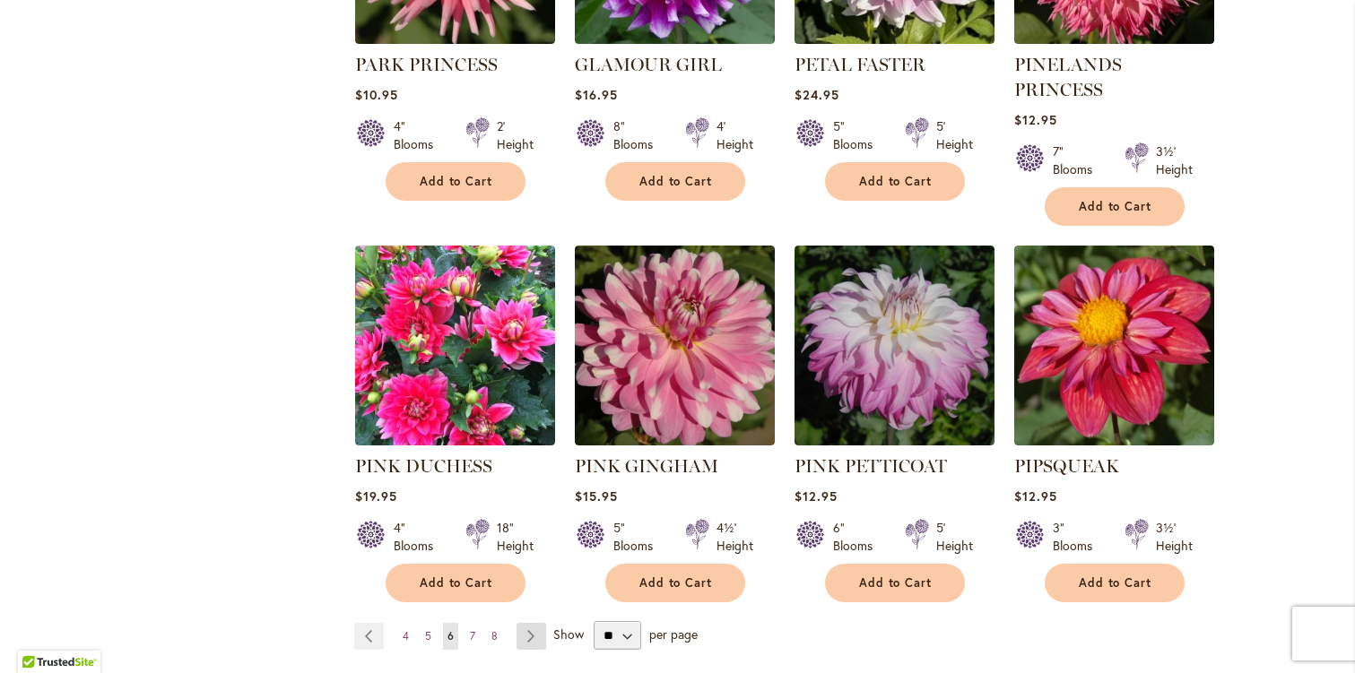
click at [532, 623] on link "Page Next" at bounding box center [531, 636] width 30 height 27
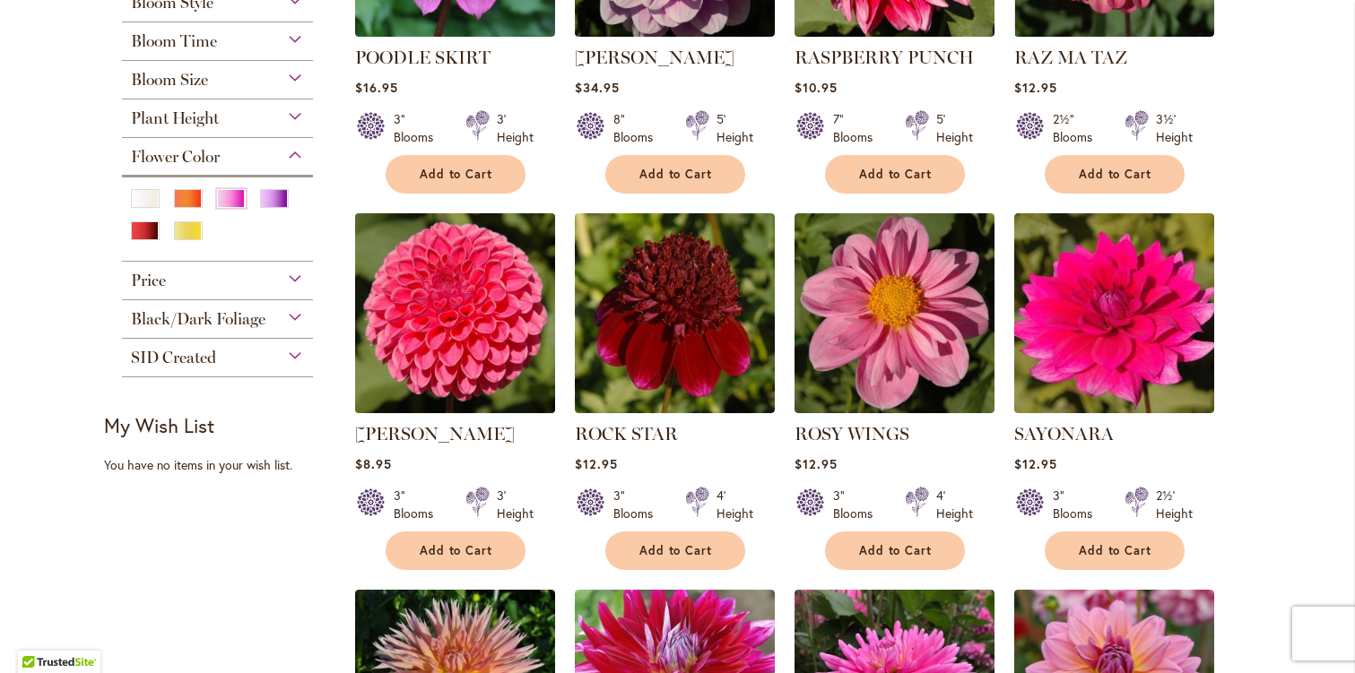
scroll to position [584, 0]
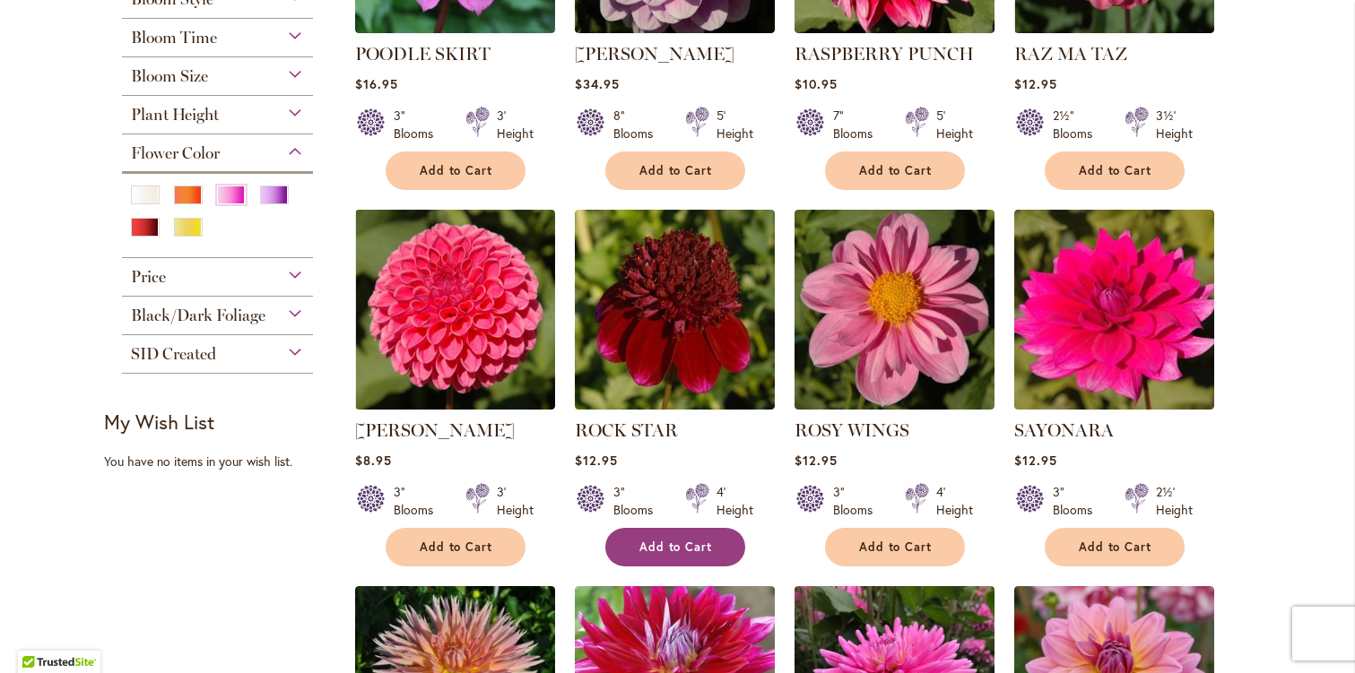
click at [660, 540] on span "Add to Cart" at bounding box center [676, 547] width 74 height 15
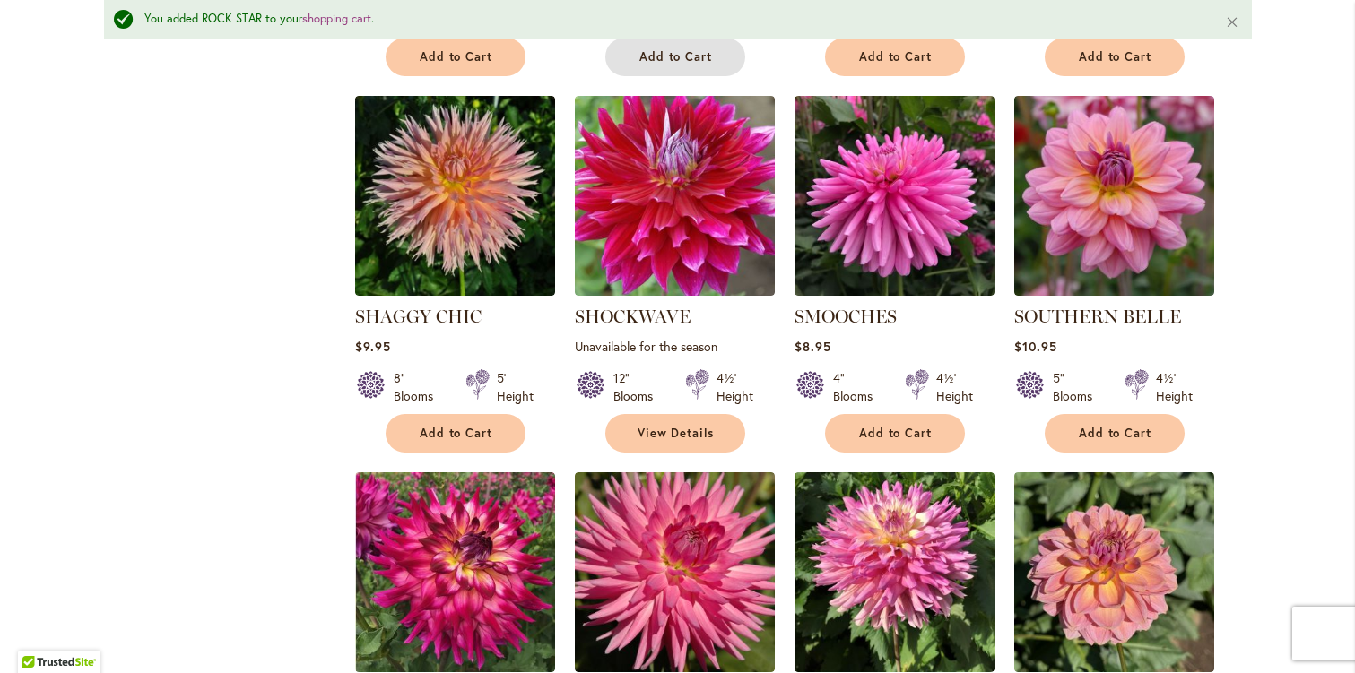
scroll to position [1130, 0]
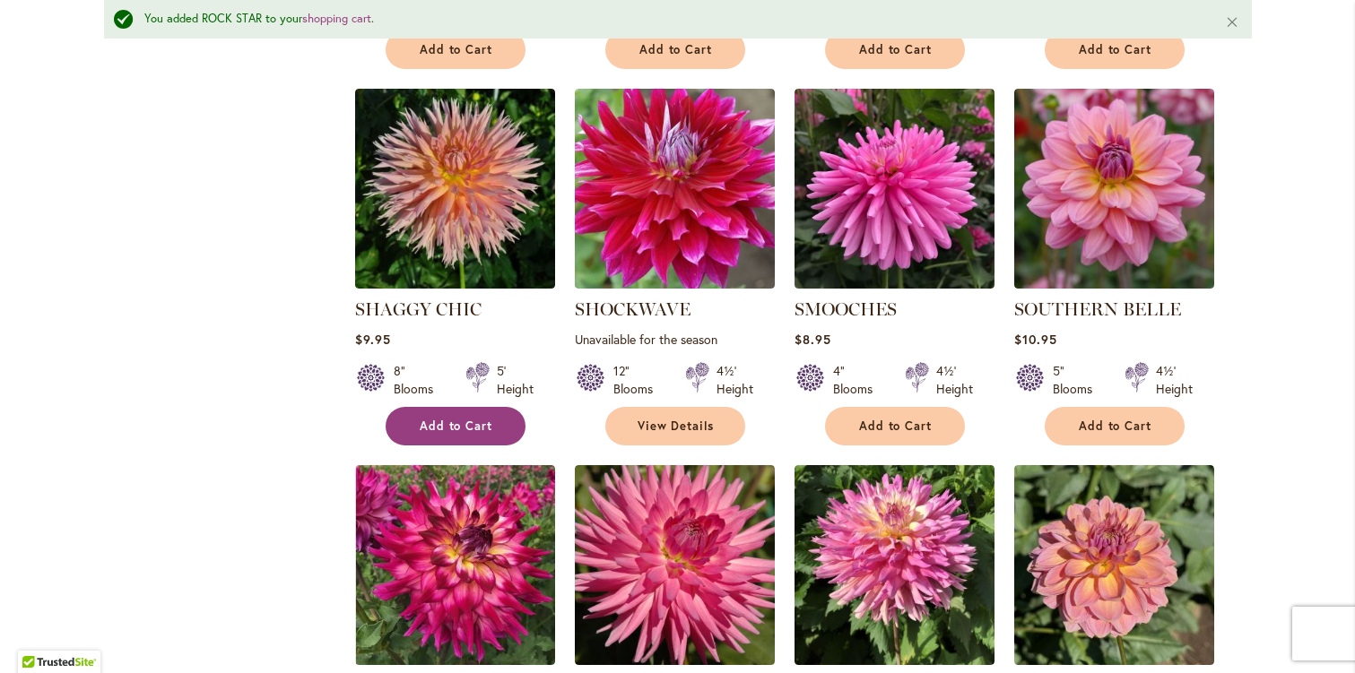
click at [460, 424] on span "Add to Cart" at bounding box center [457, 426] width 74 height 15
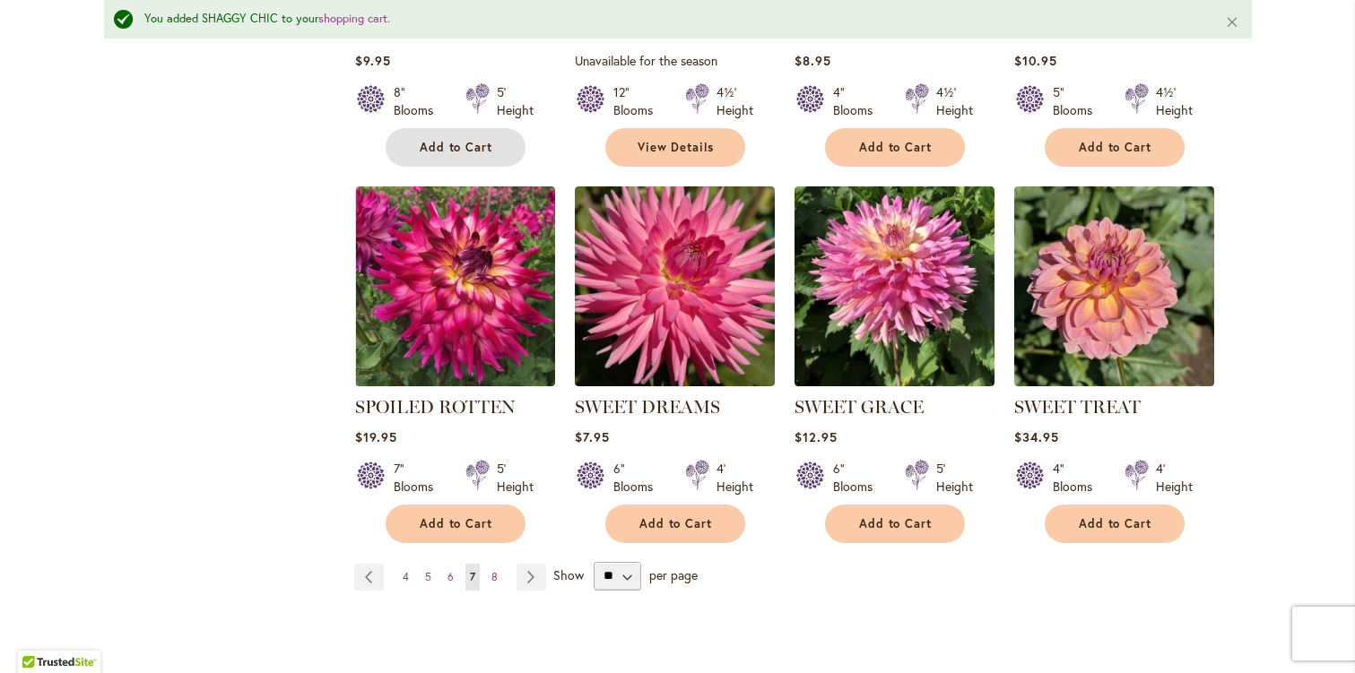
scroll to position [1414, 0]
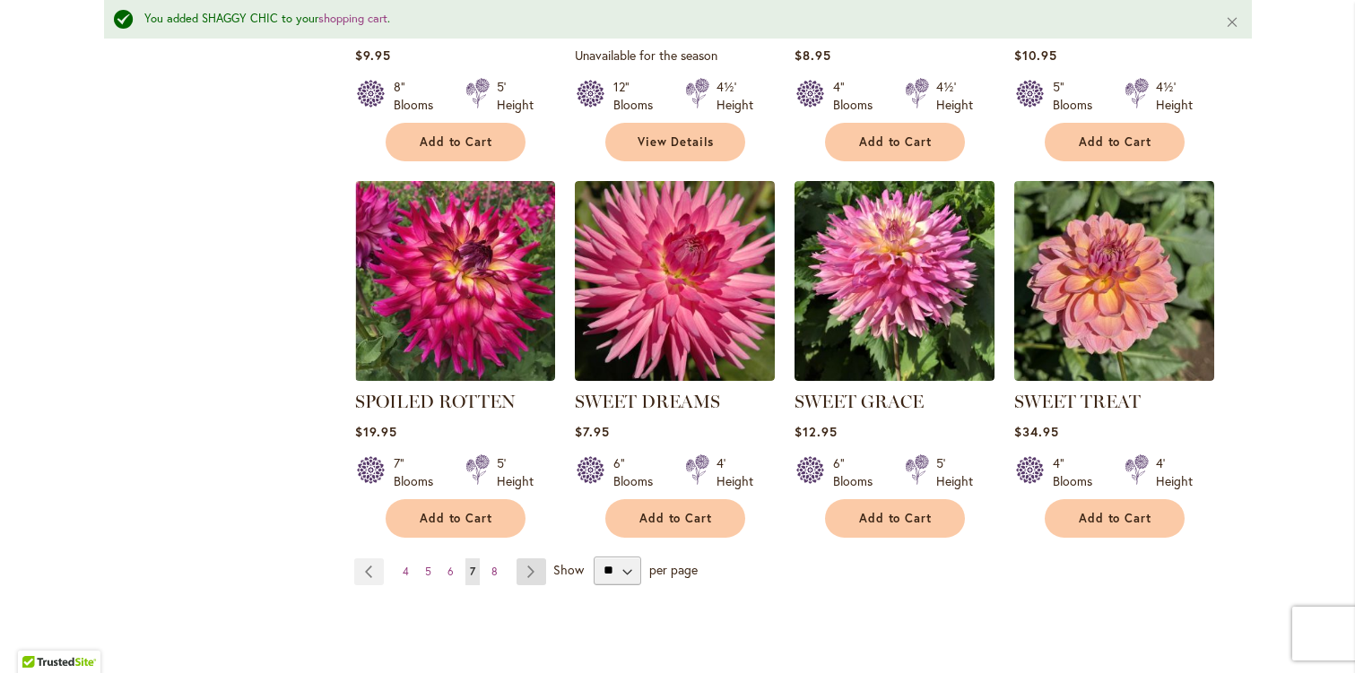
click at [532, 559] on link "Page Next" at bounding box center [531, 571] width 30 height 27
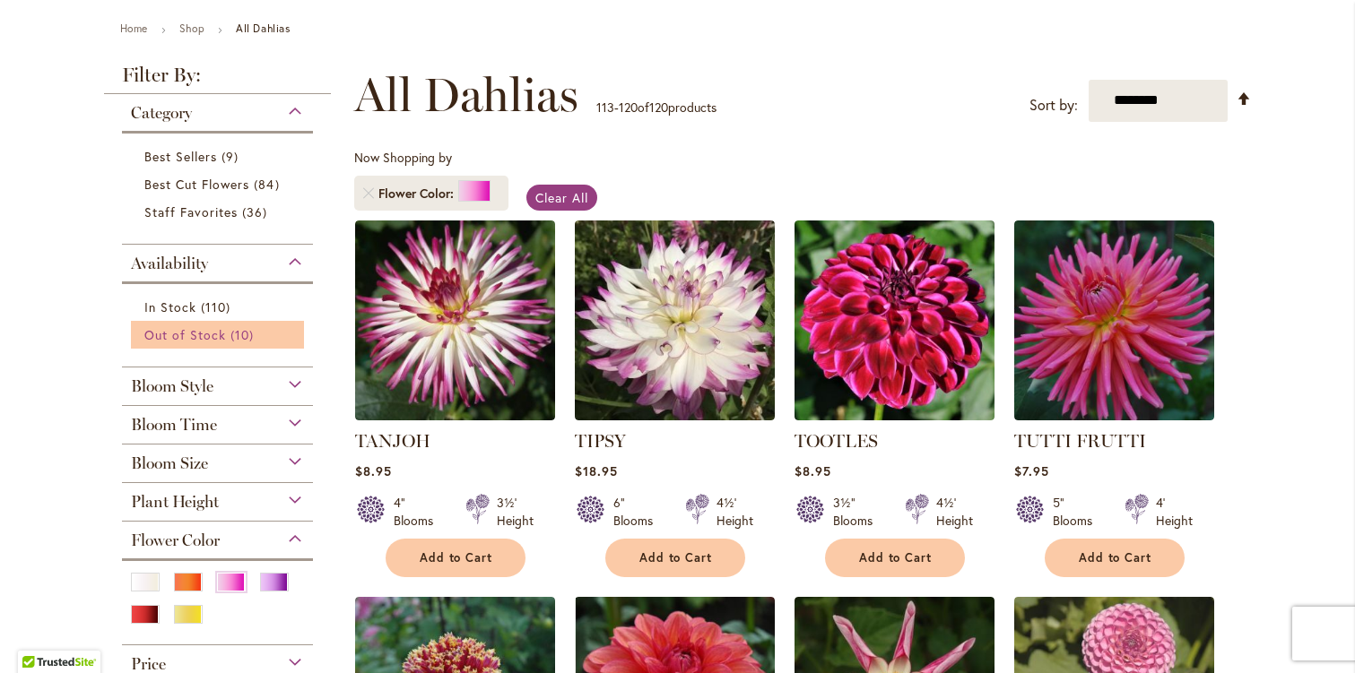
scroll to position [205, 0]
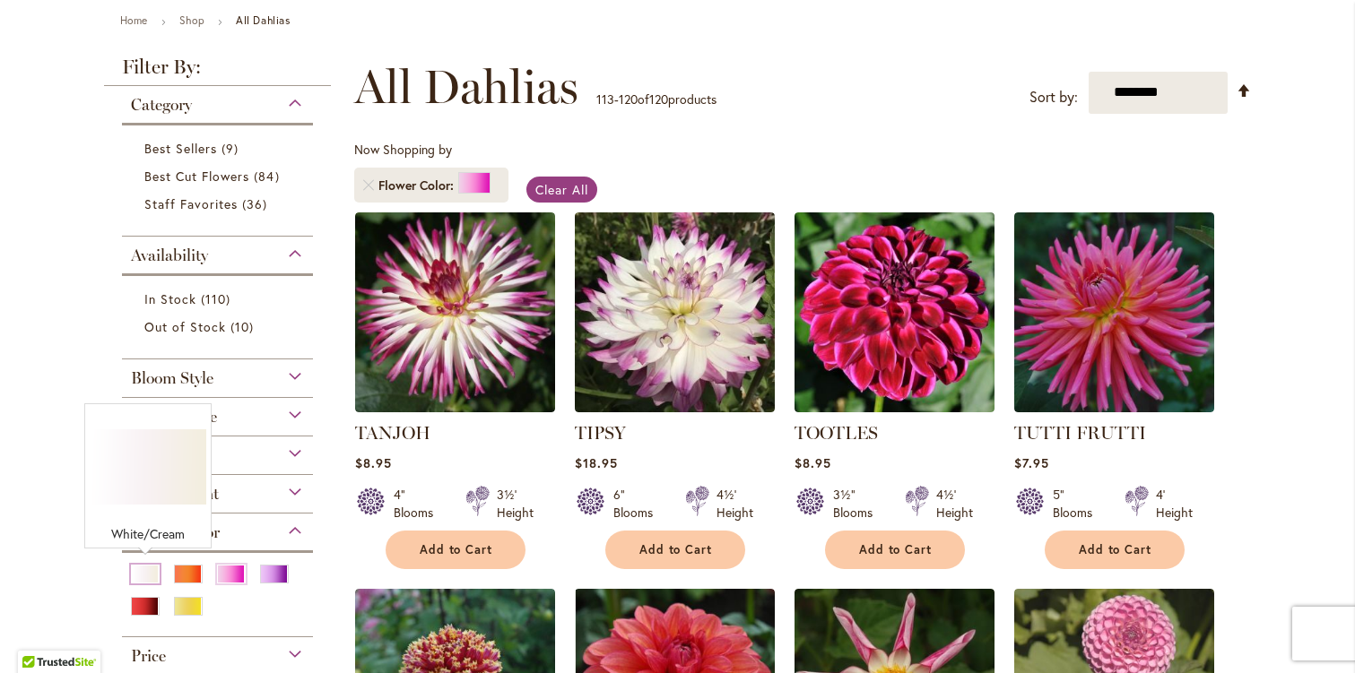
click at [144, 569] on div "White/Cream" at bounding box center [145, 574] width 29 height 19
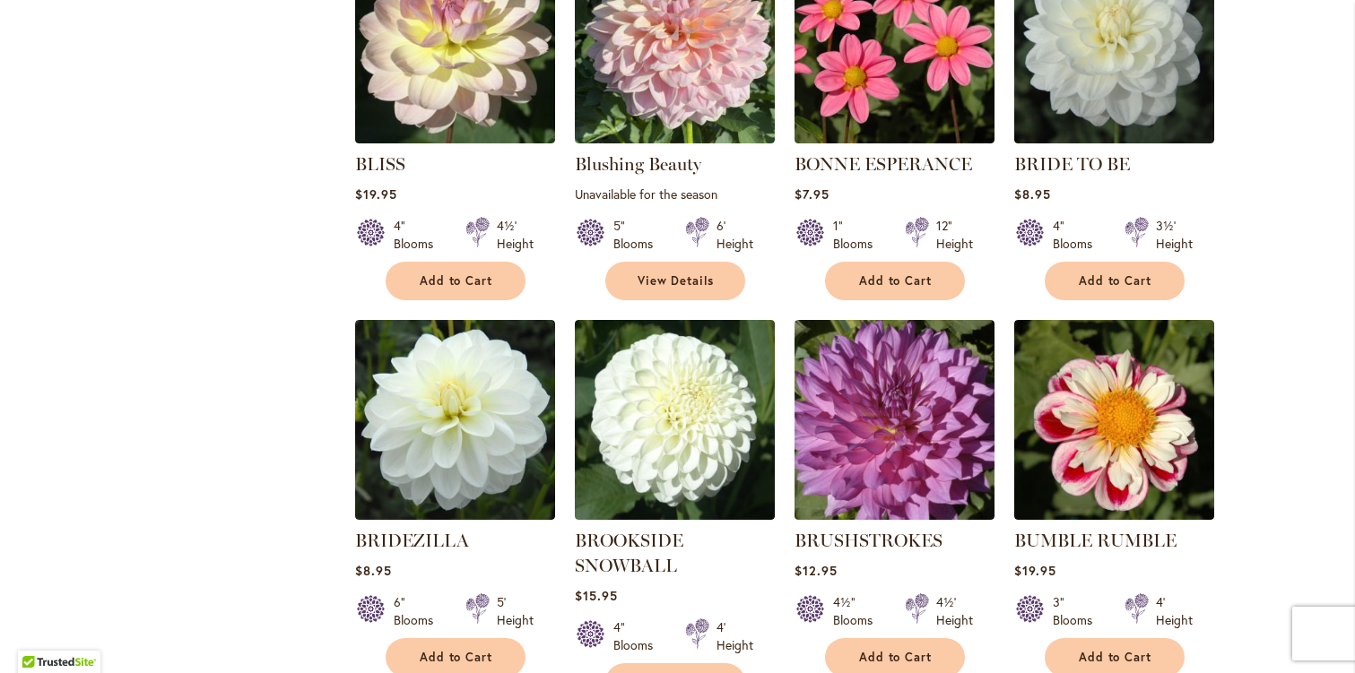
scroll to position [1263, 0]
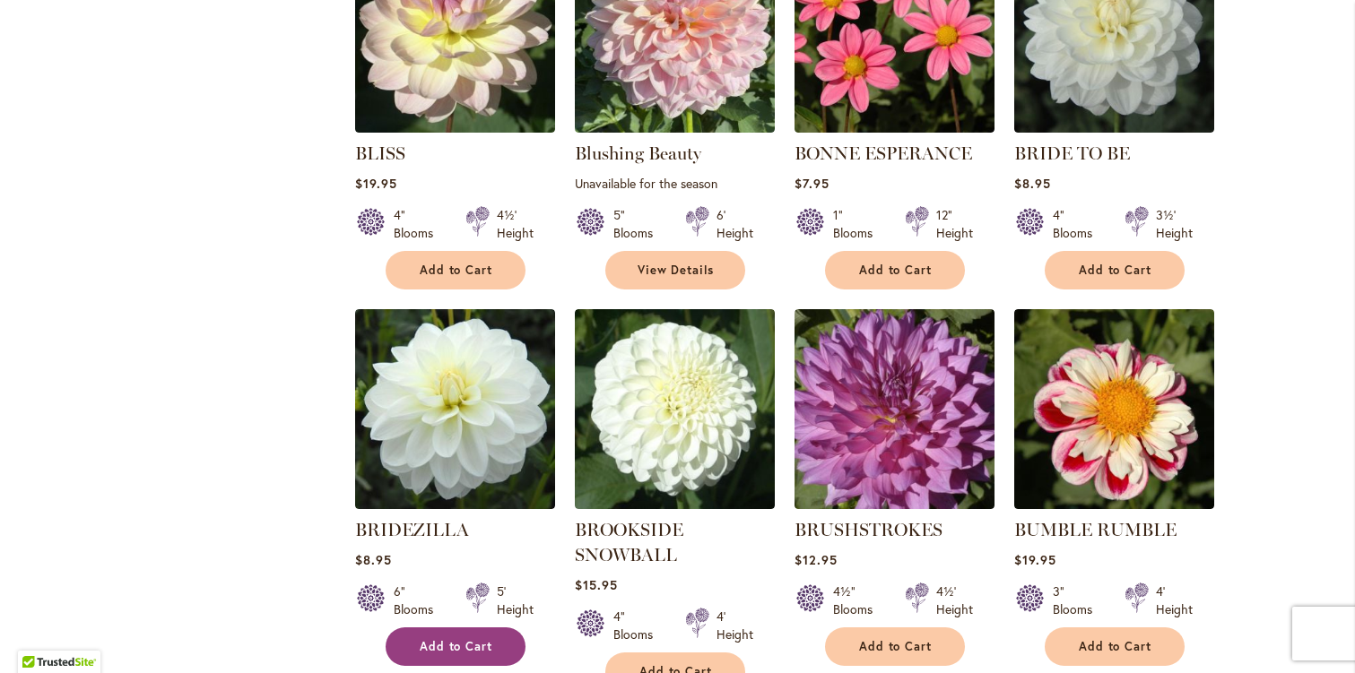
click at [443, 639] on span "Add to Cart" at bounding box center [457, 646] width 74 height 15
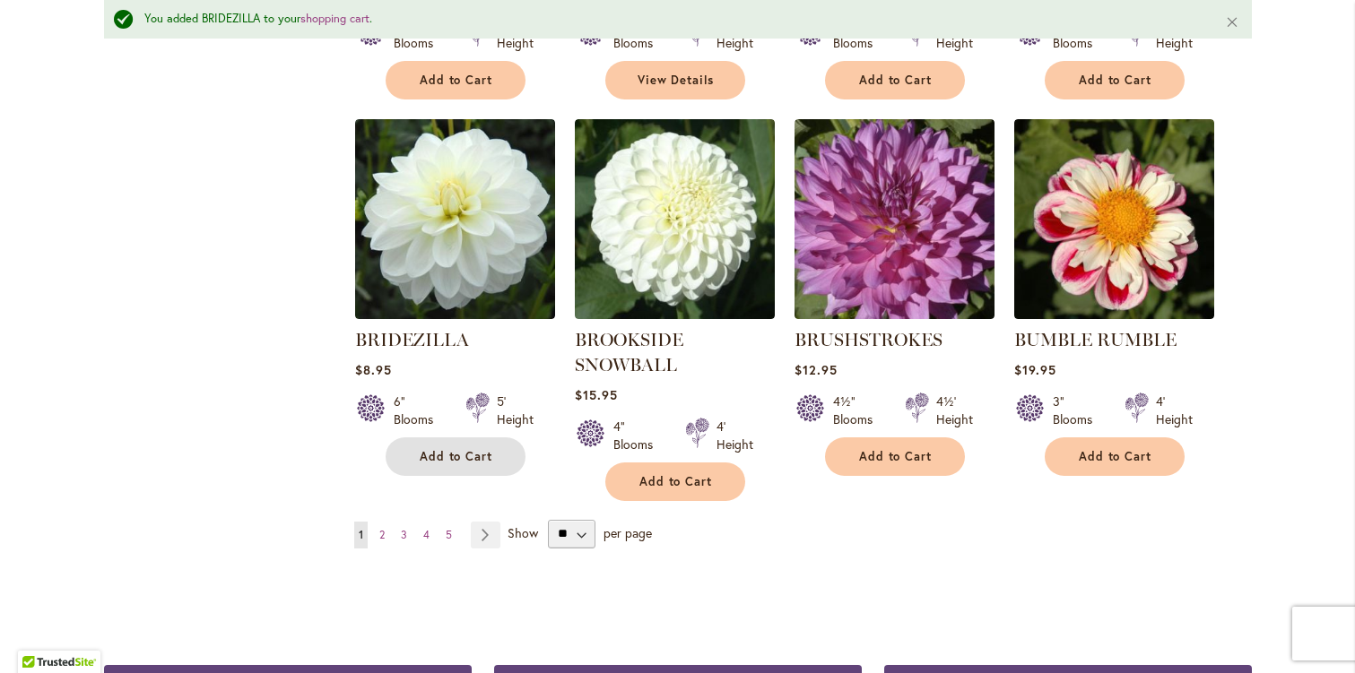
scroll to position [1513, 0]
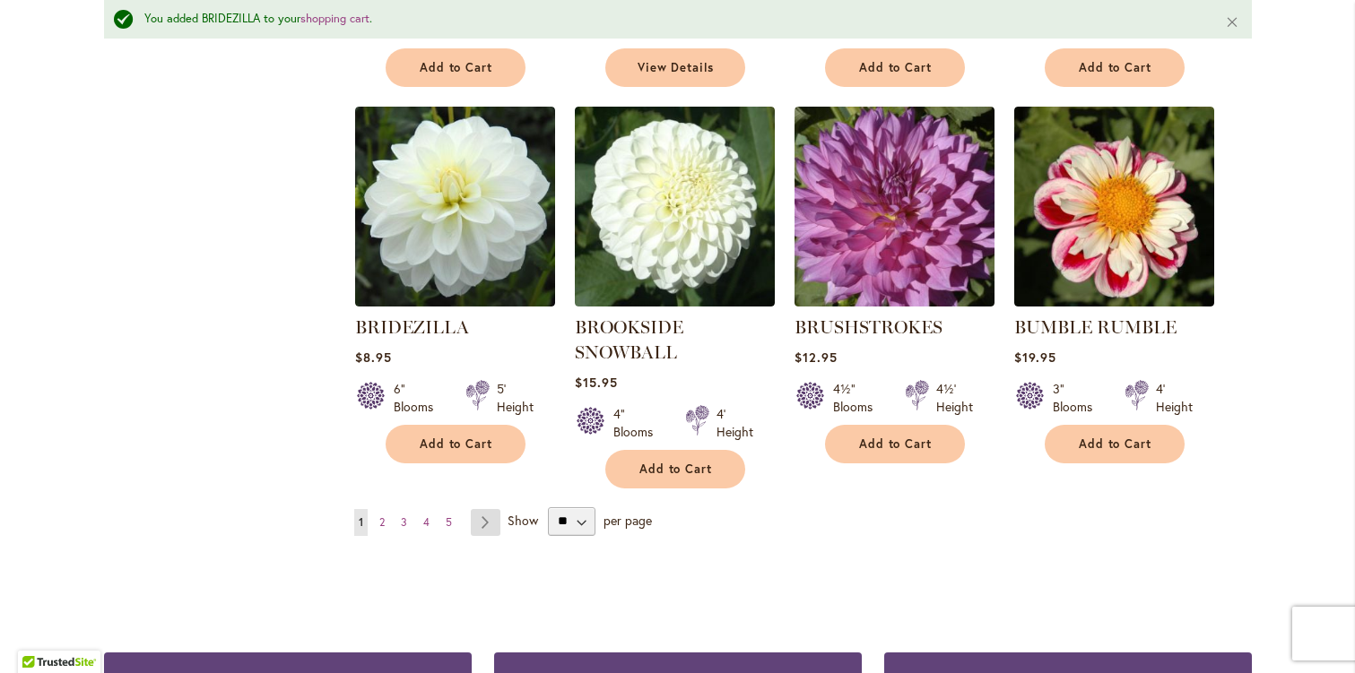
click at [488, 509] on link "Page Next" at bounding box center [486, 522] width 30 height 27
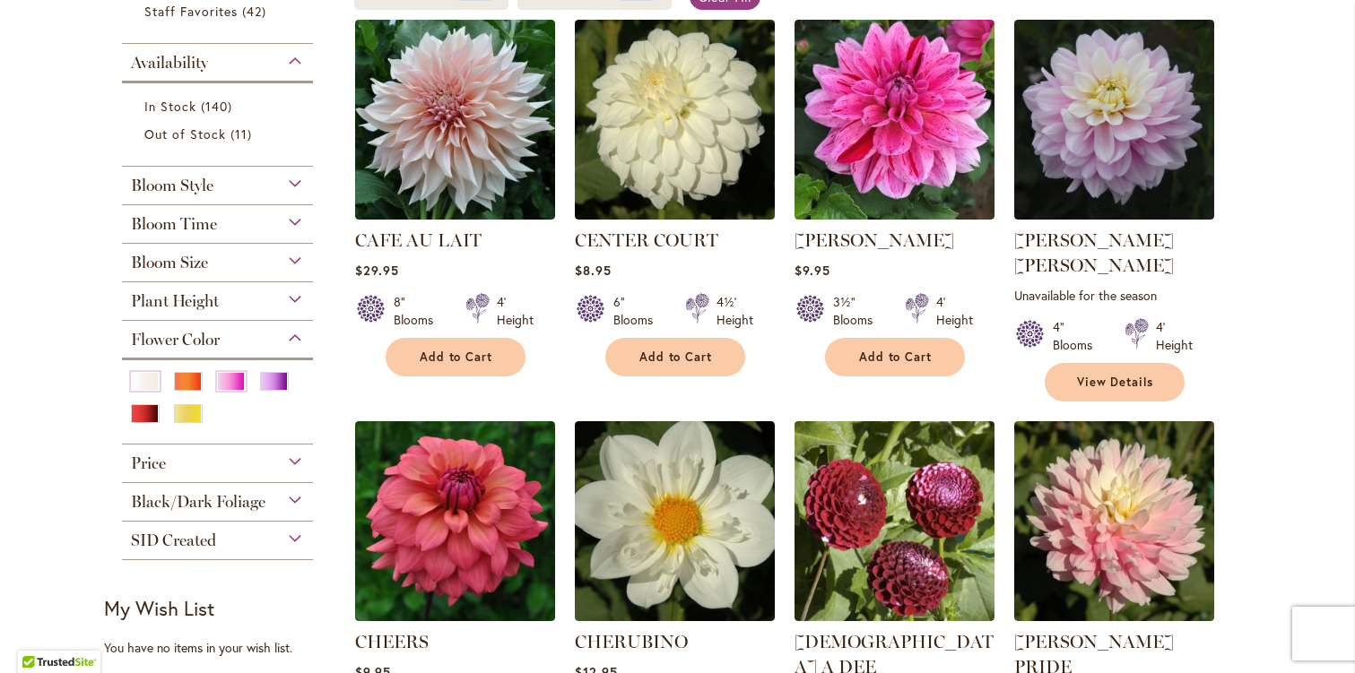
scroll to position [362, 0]
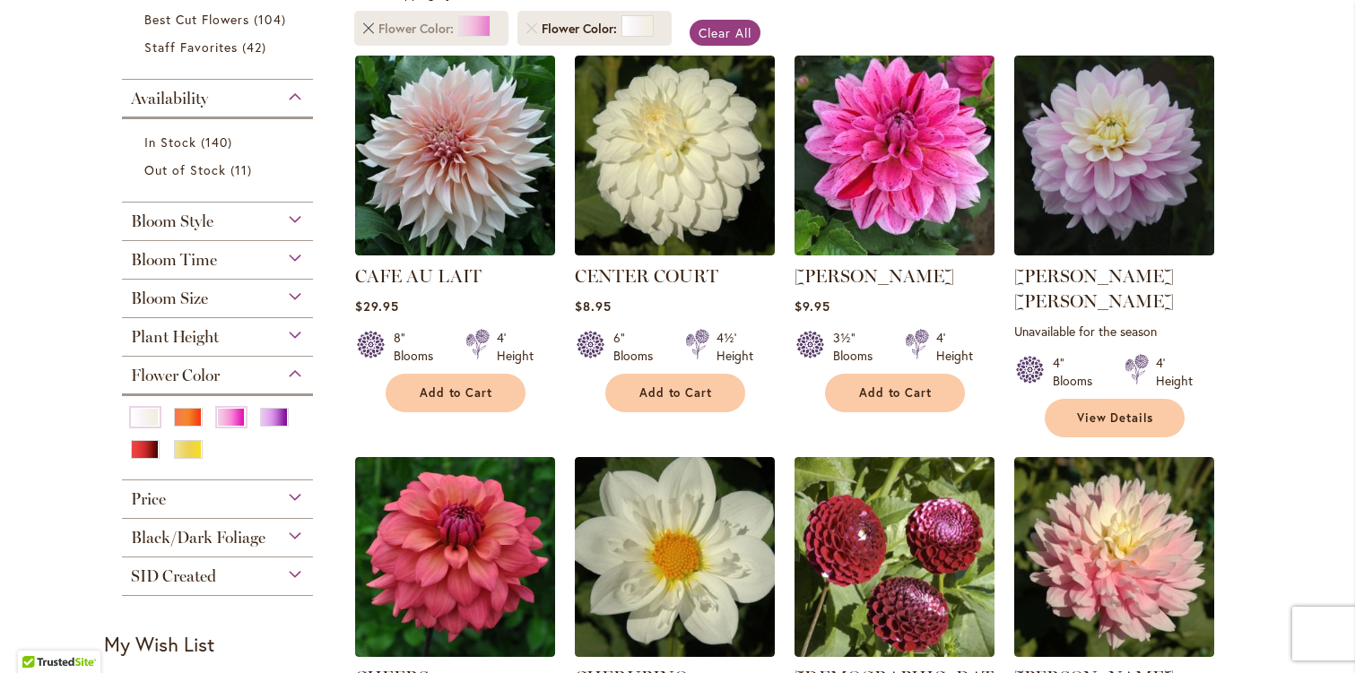
click at [366, 30] on link "Remove Flower Color Pink" at bounding box center [368, 28] width 11 height 11
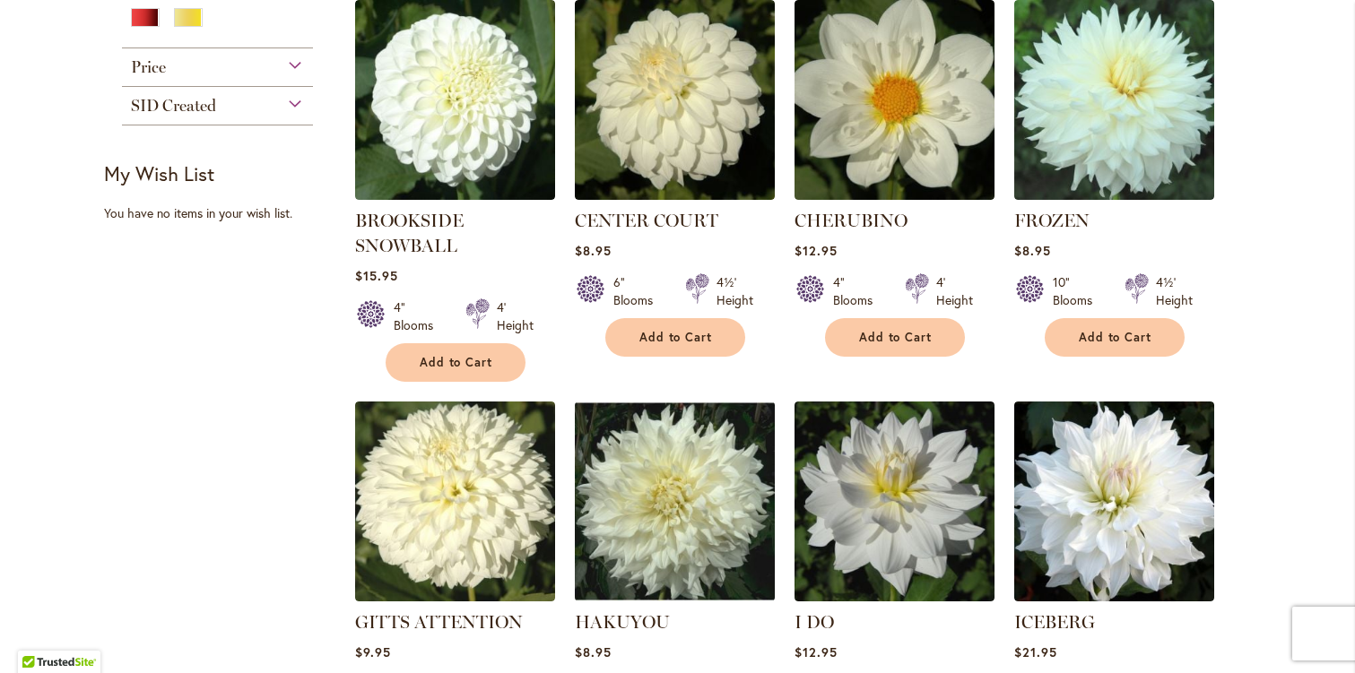
scroll to position [785, 0]
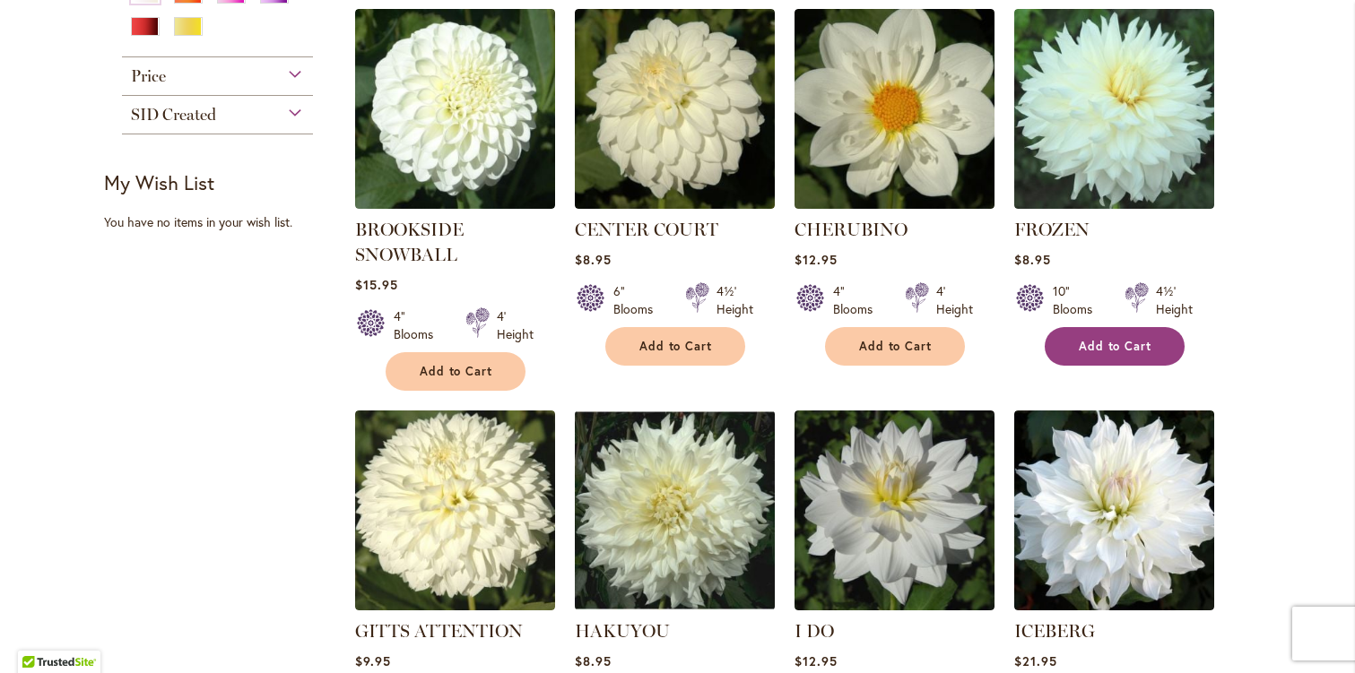
click at [1104, 351] on button "Add to Cart" at bounding box center [1114, 346] width 140 height 39
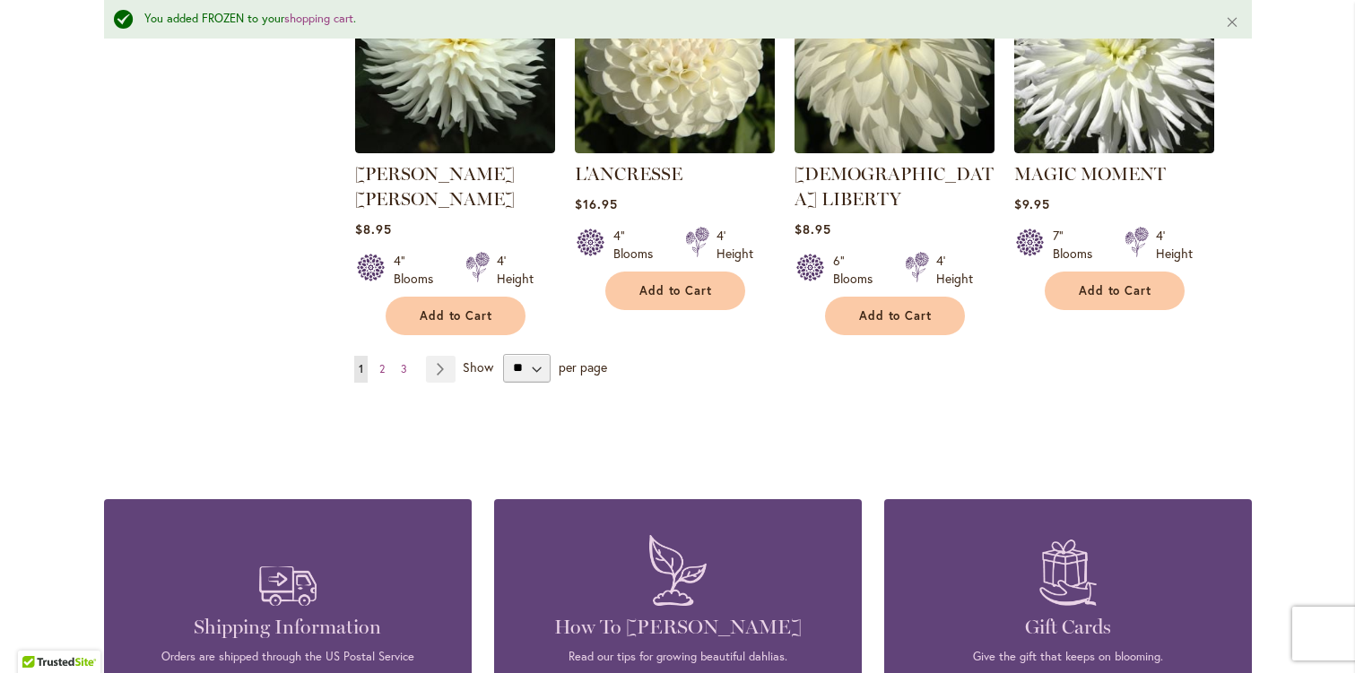
scroll to position [1668, 0]
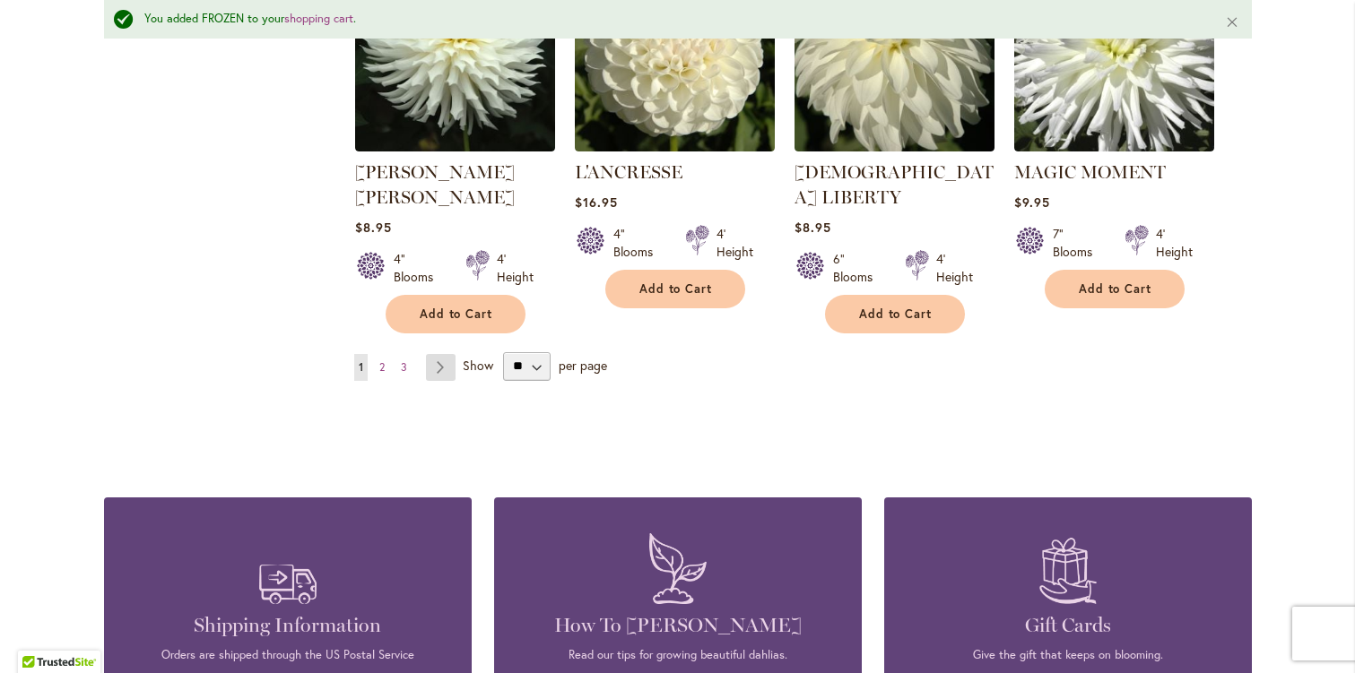
click at [443, 354] on link "Page Next" at bounding box center [441, 367] width 30 height 27
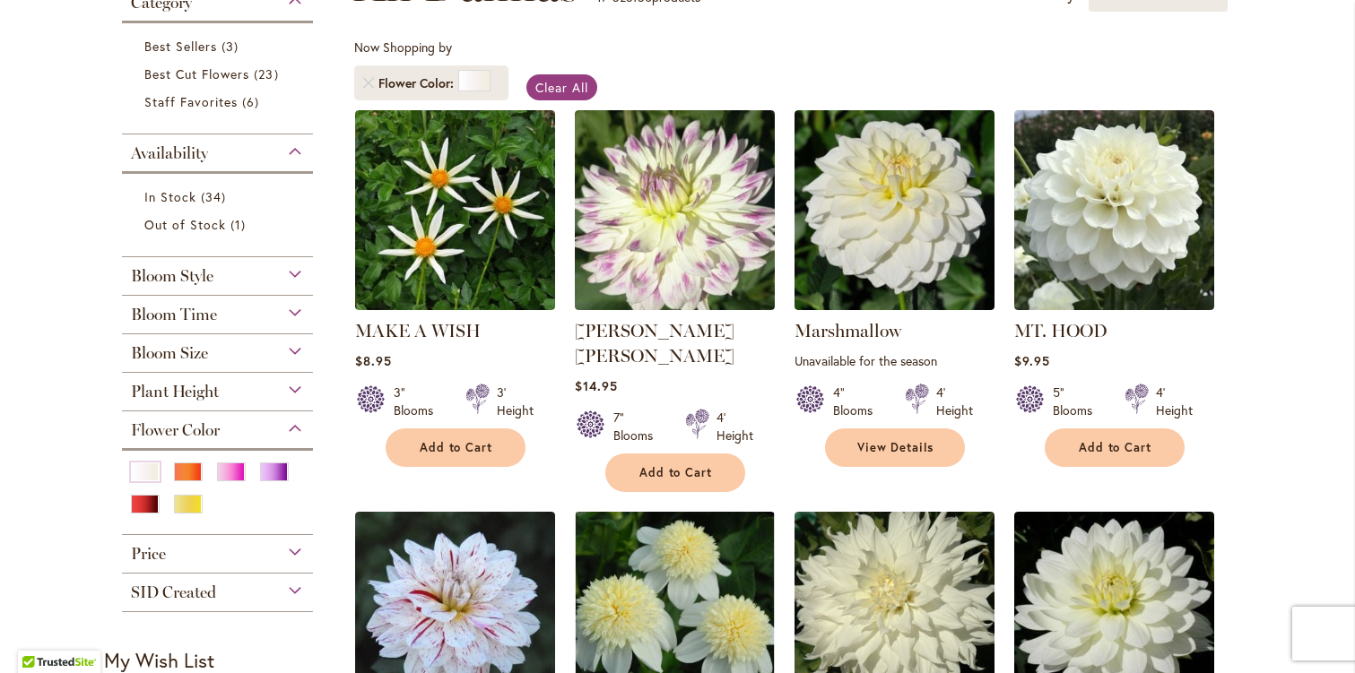
scroll to position [315, 0]
